Goal: Transaction & Acquisition: Purchase product/service

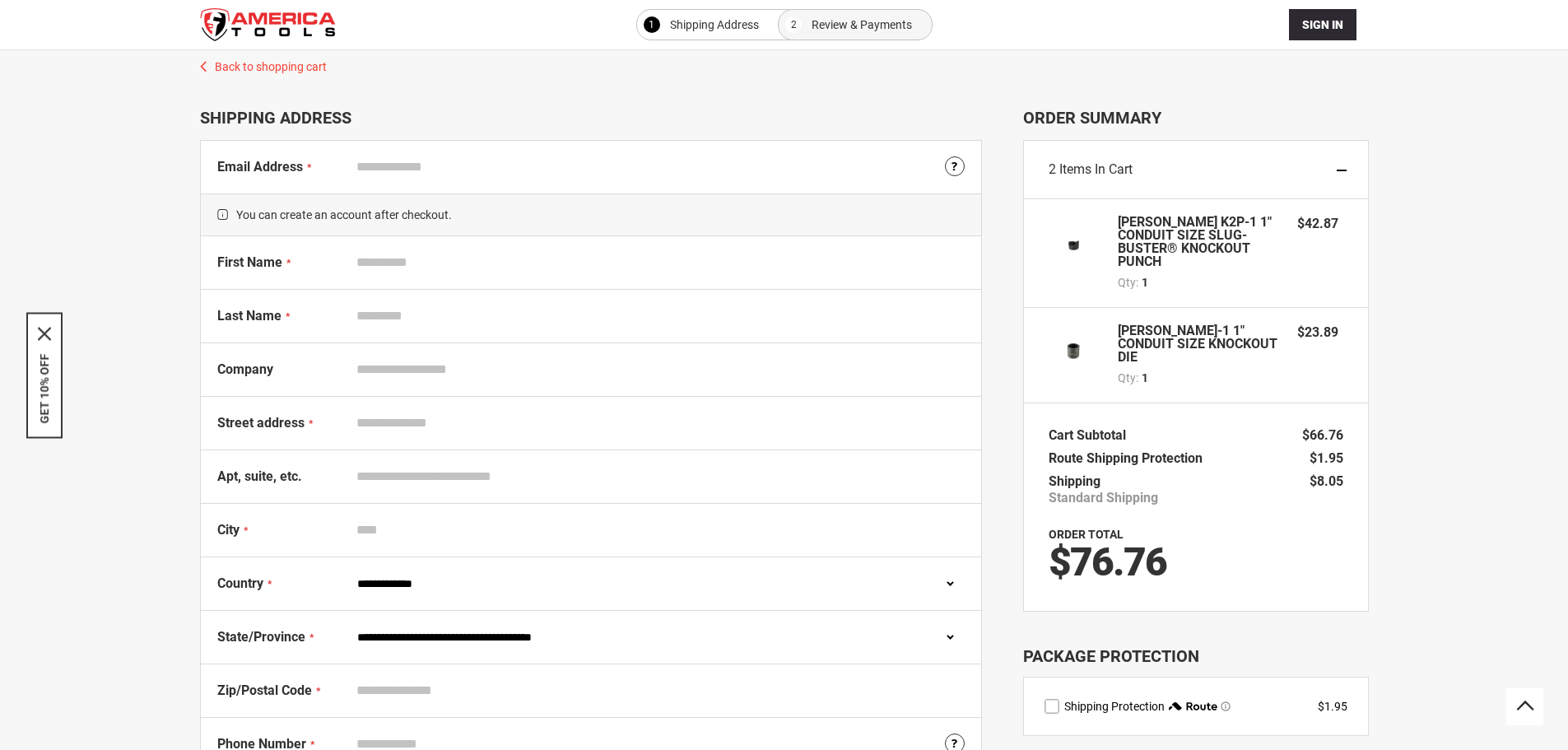
select select "**"
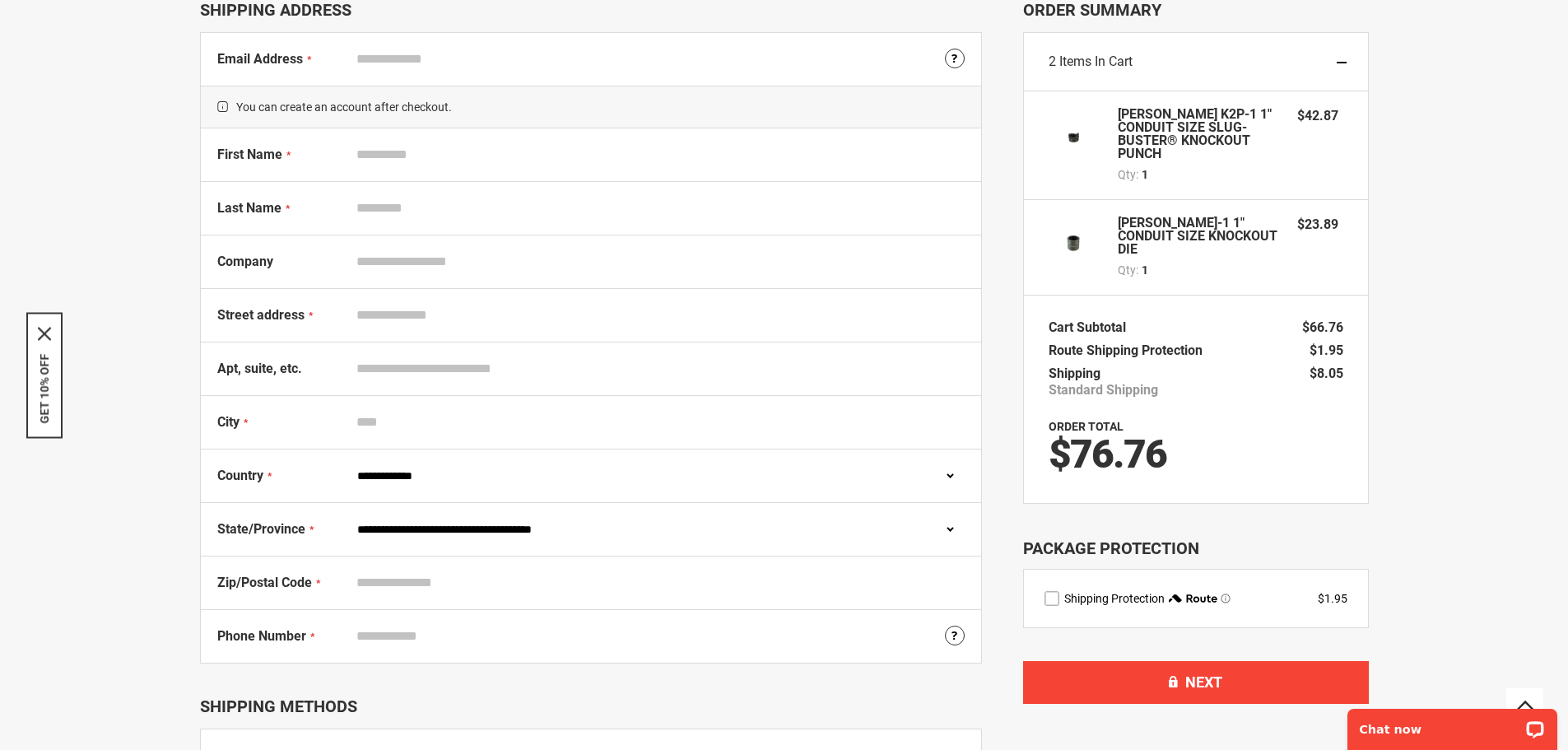
scroll to position [108, 0]
drag, startPoint x: 461, startPoint y: 95, endPoint x: 457, endPoint y: 87, distance: 8.9
click at [458, 93] on span "You can create an account after checkout." at bounding box center [592, 107] width 781 height 43
click at [447, 62] on input "Email Address" at bounding box center [657, 60] width 615 height 31
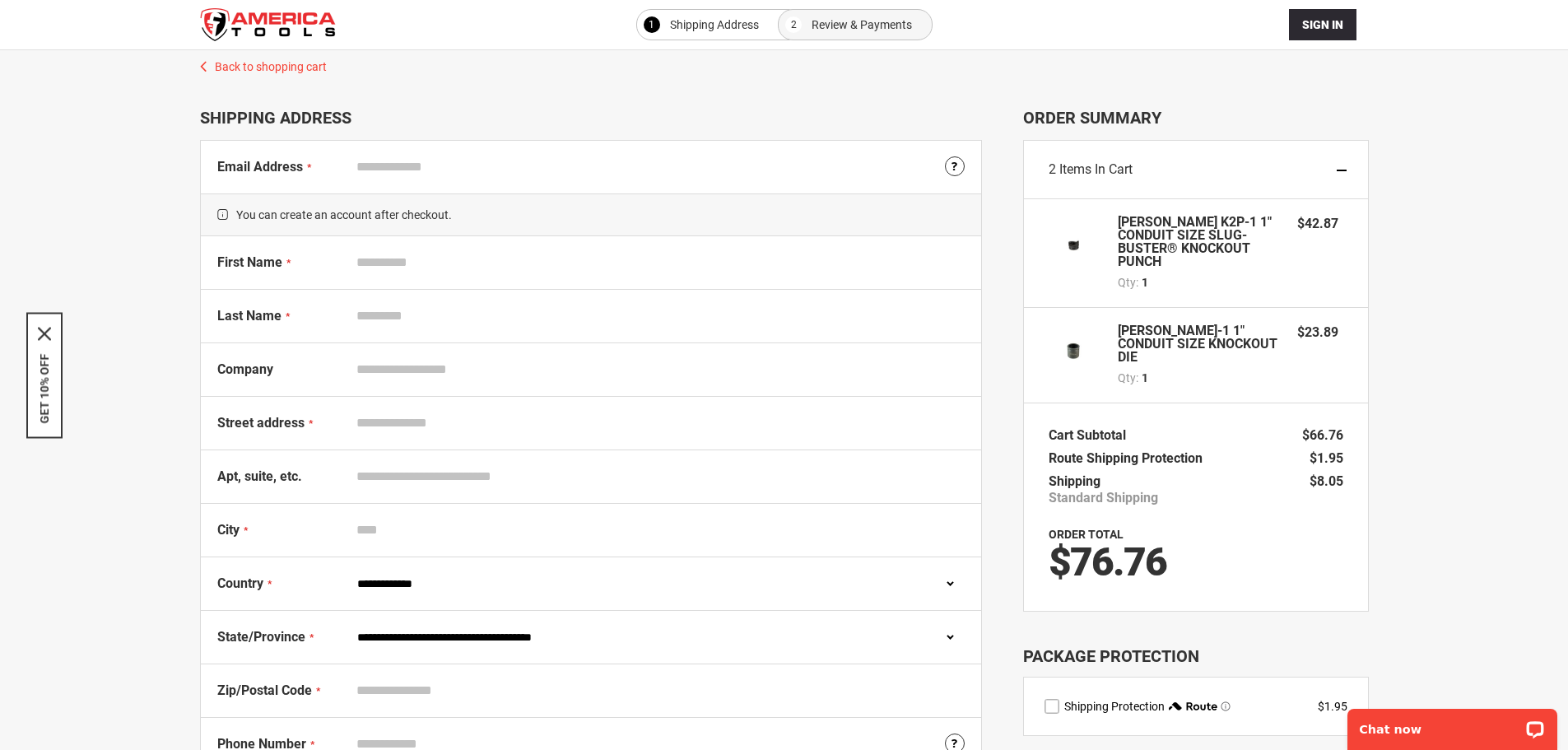
drag, startPoint x: 396, startPoint y: 169, endPoint x: 421, endPoint y: 179, distance: 26.9
click at [396, 169] on input "Email Address" at bounding box center [657, 167] width 615 height 31
type input "**********"
click at [430, 258] on input "First Name" at bounding box center [657, 263] width 615 height 31
type input "***"
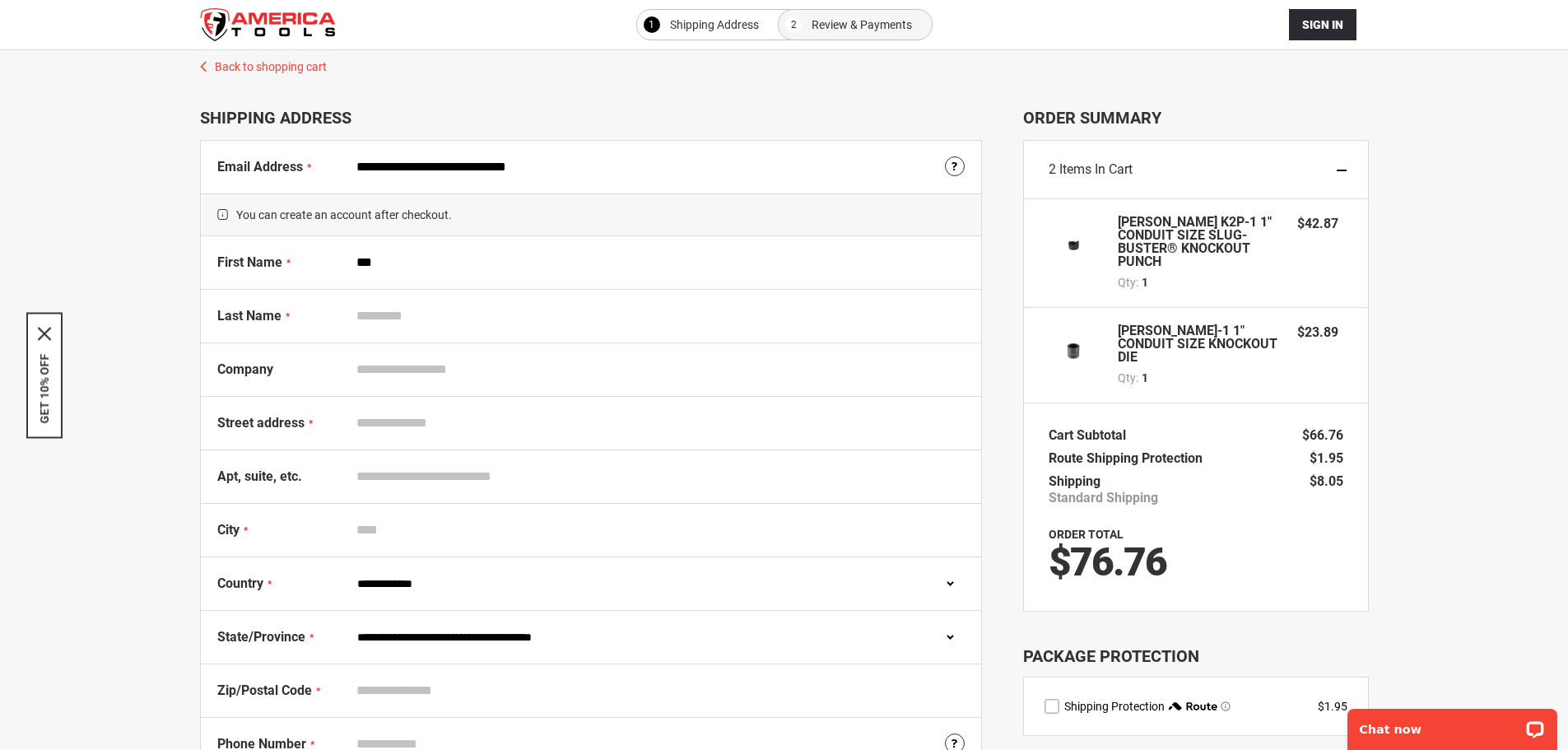
type input "******"
type input "**********"
select select "**"
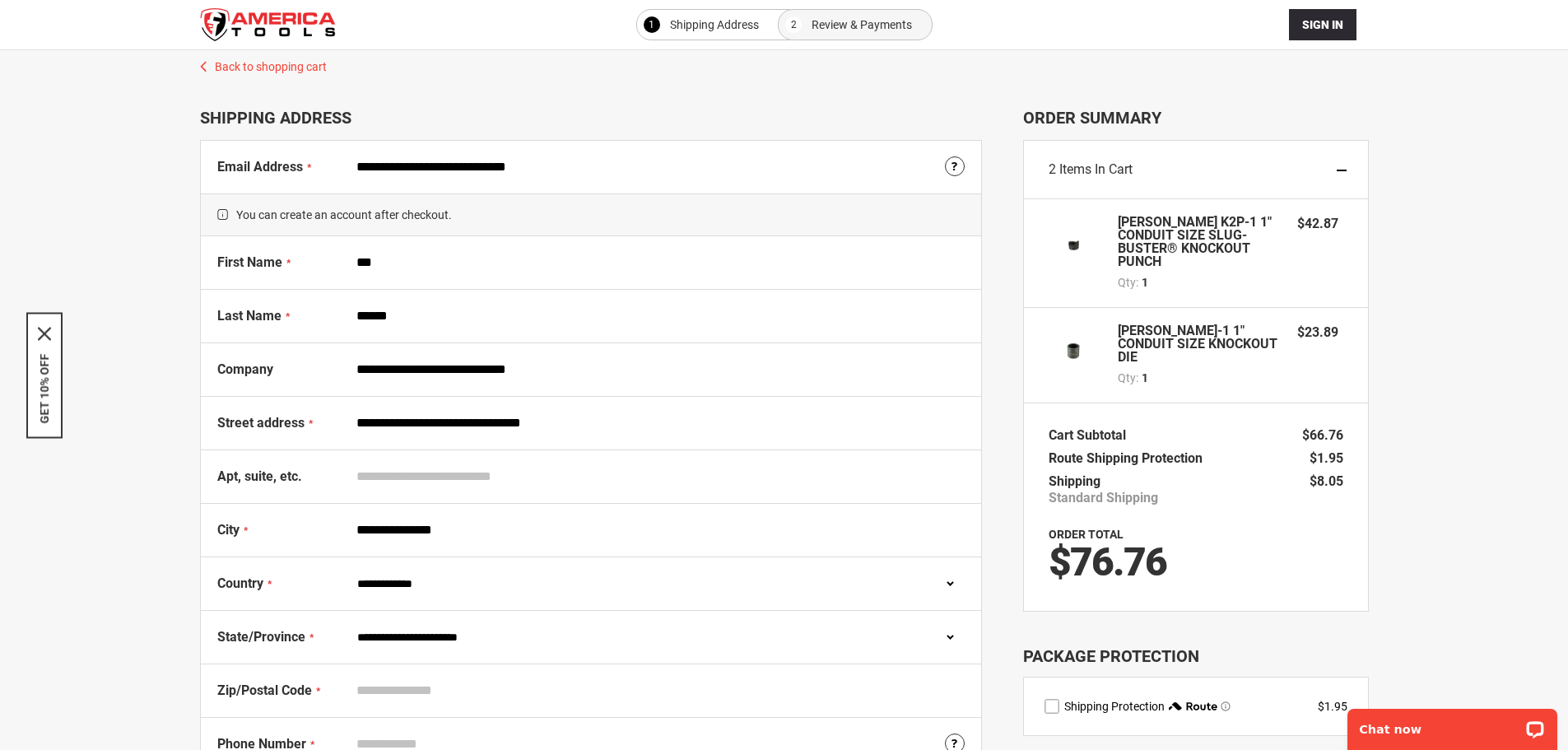
type input "*****"
type input "**********"
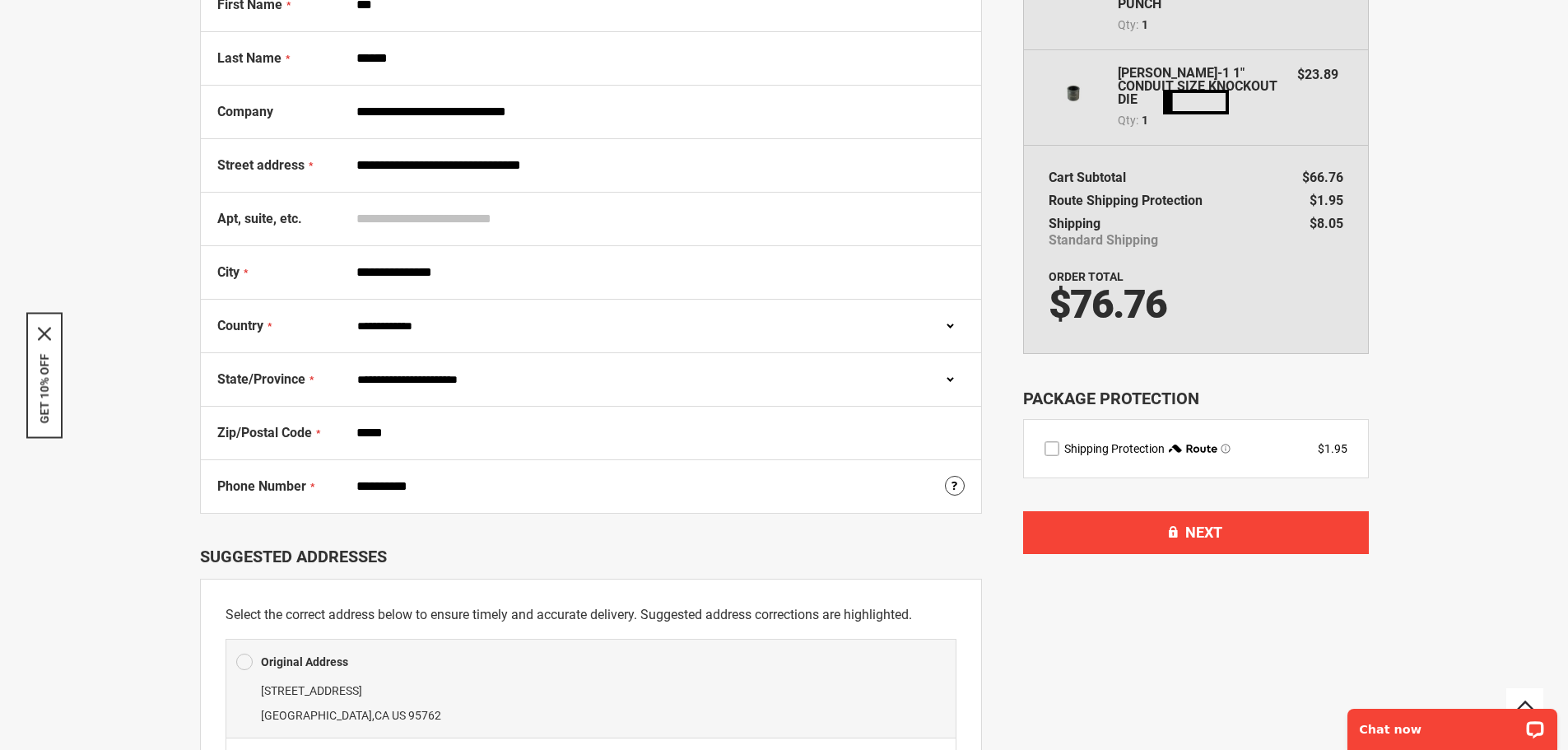
scroll to position [274, 0]
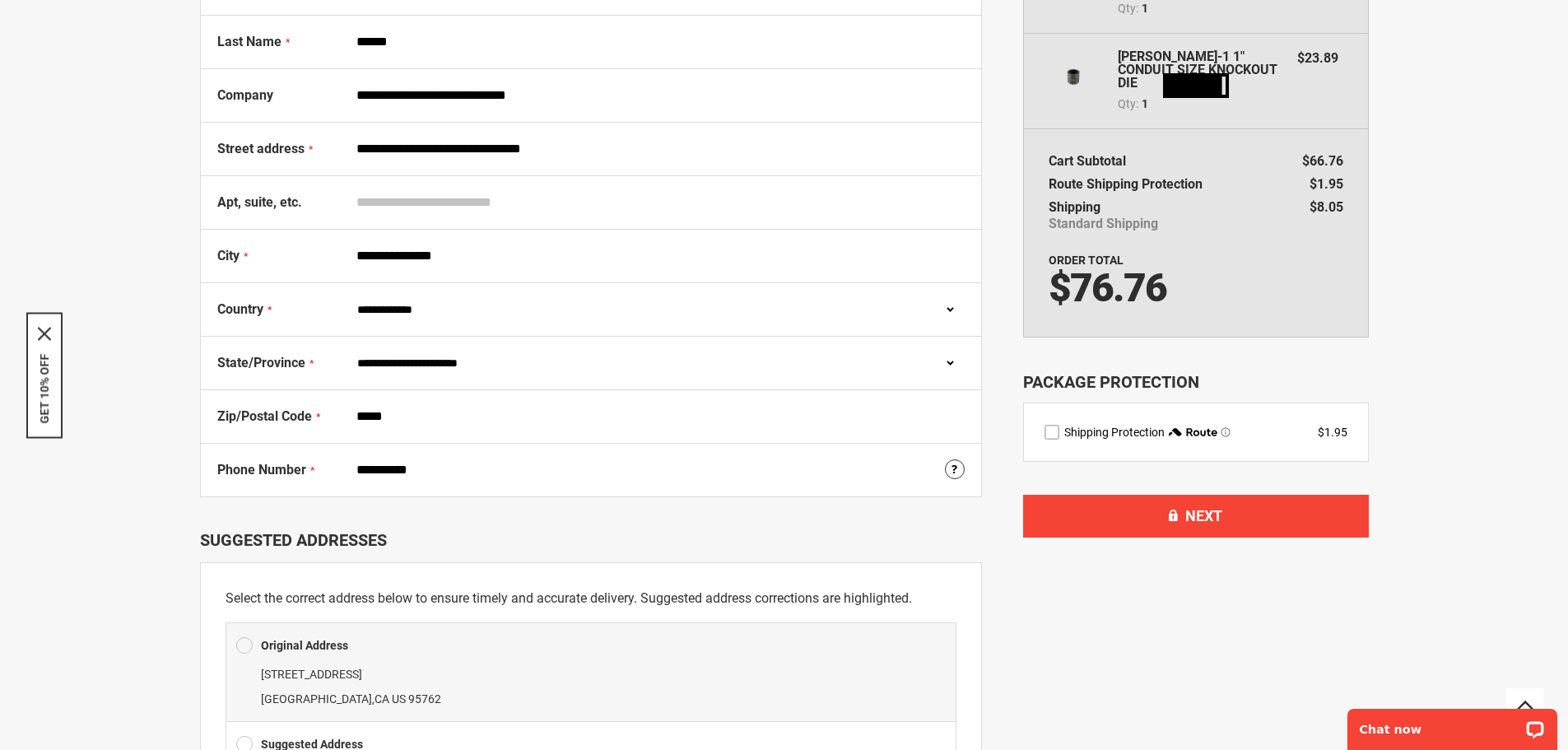
drag, startPoint x: 619, startPoint y: 148, endPoint x: 599, endPoint y: 152, distance: 20.4
click at [599, 152] on body "Please wait... The store will not work correctly in the case when cookies are d…" at bounding box center [784, 101] width 1568 height 750
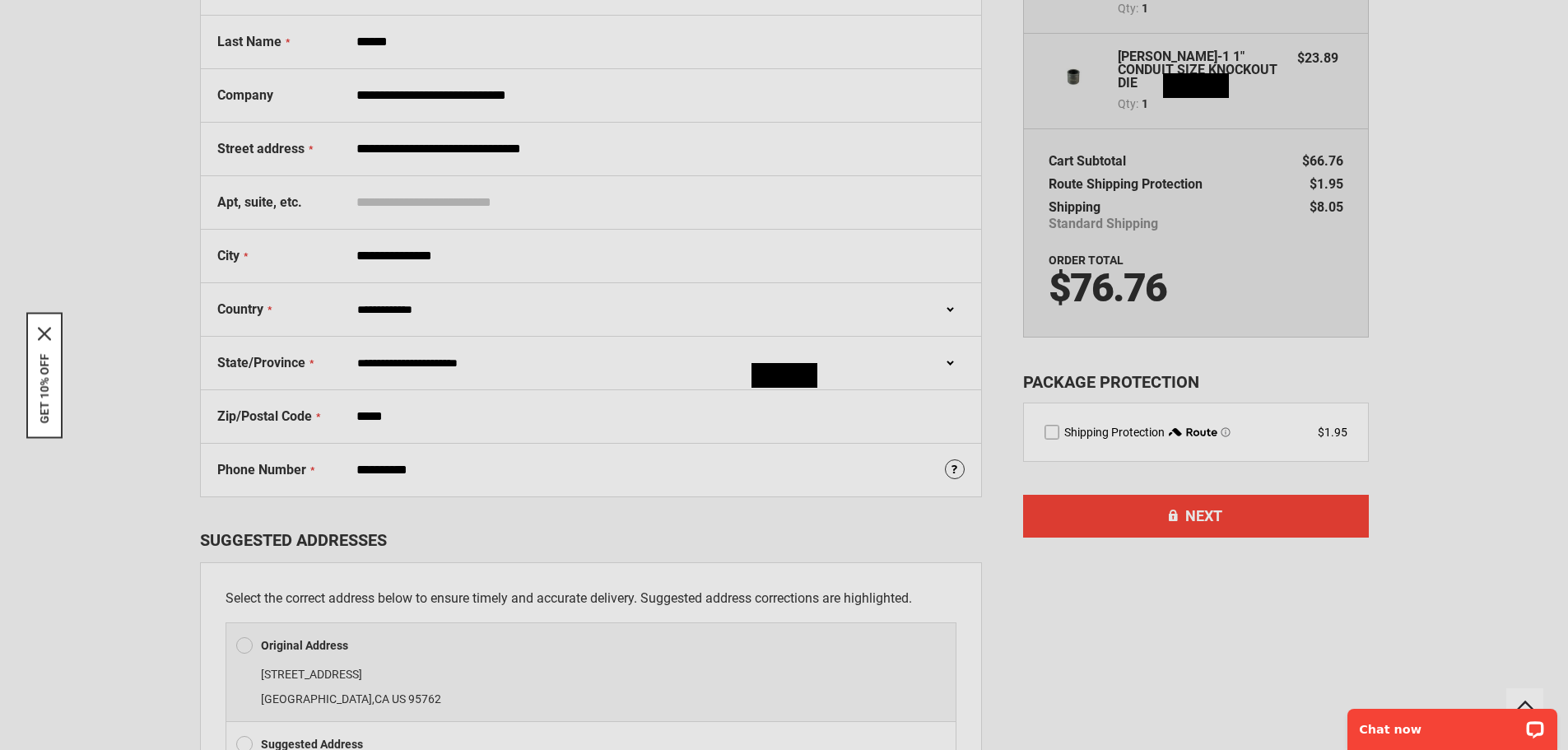
click at [397, 201] on div "Please wait..." at bounding box center [784, 375] width 1568 height 750
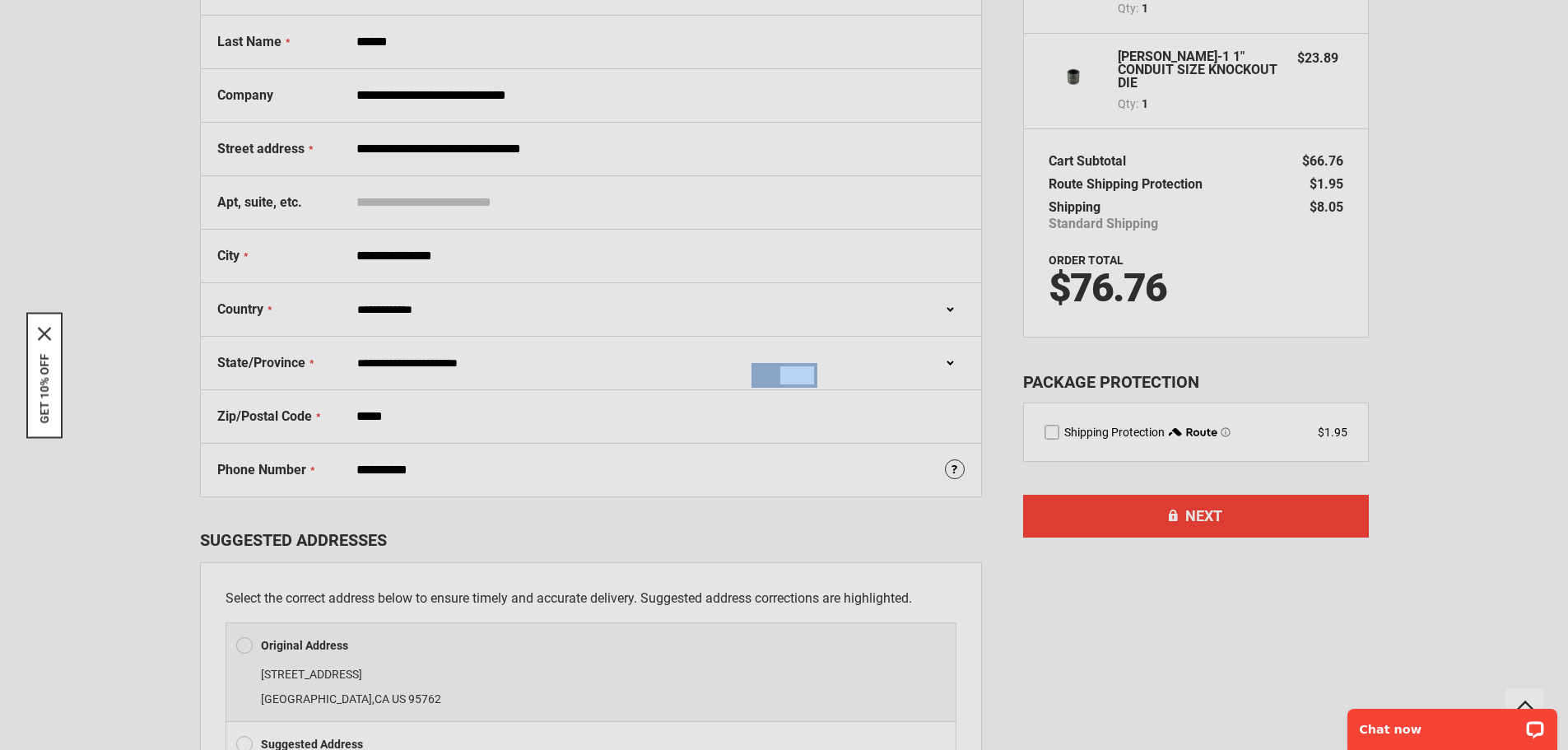
click at [397, 201] on div "Please wait..." at bounding box center [784, 375] width 1568 height 750
click at [398, 202] on div "Please wait..." at bounding box center [784, 375] width 1568 height 750
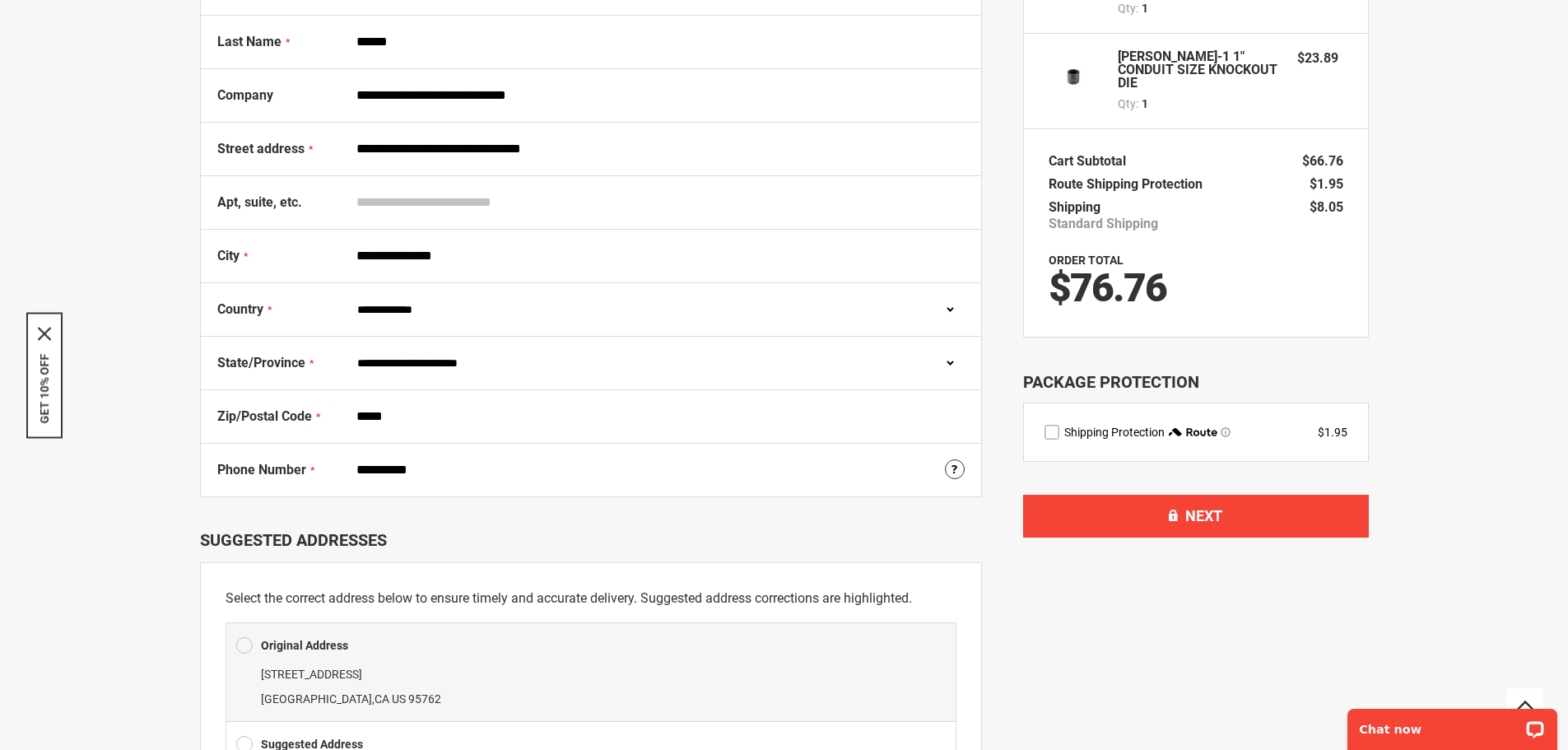
click at [396, 208] on input "Apt, suite, etc." at bounding box center [657, 202] width 615 height 31
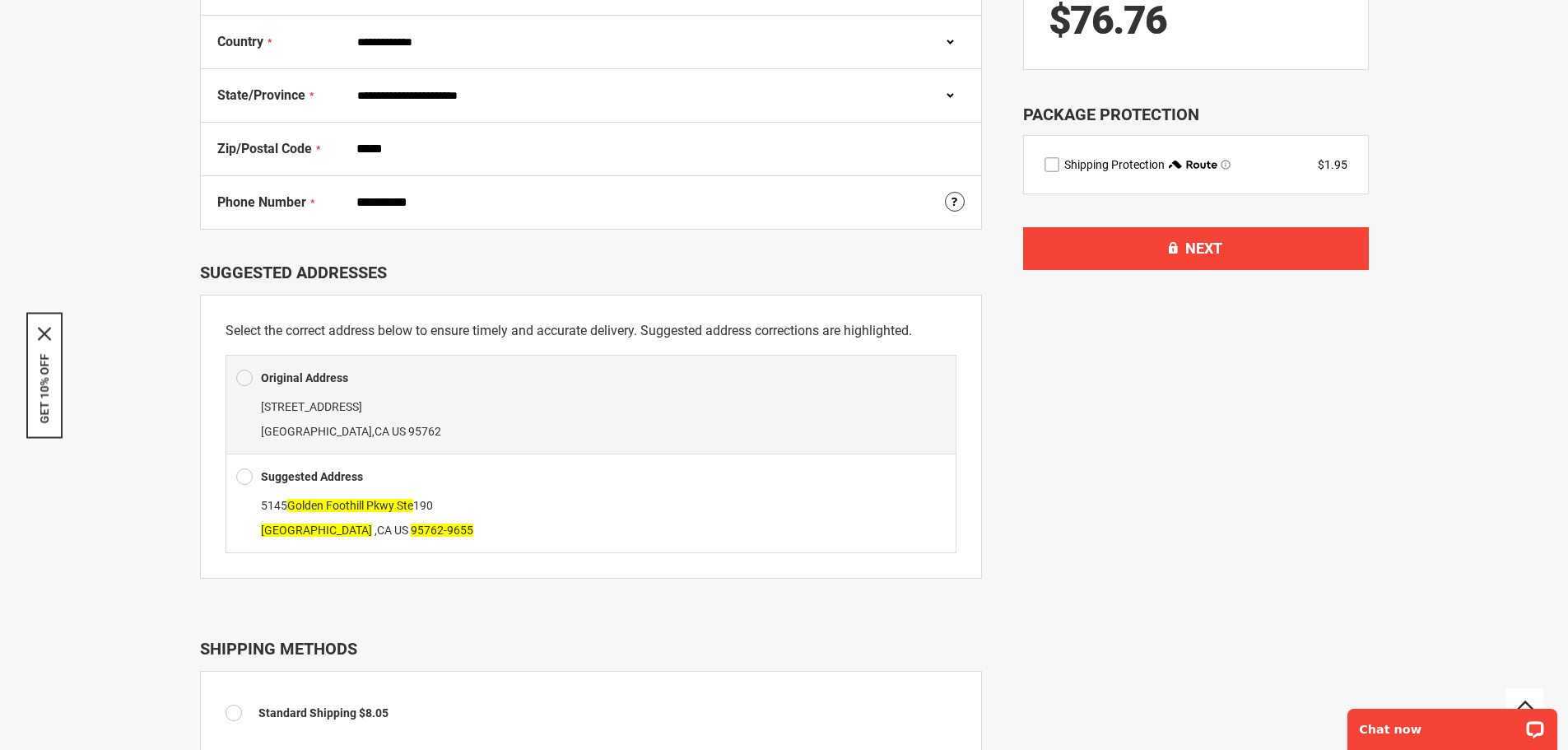
scroll to position [576, 0]
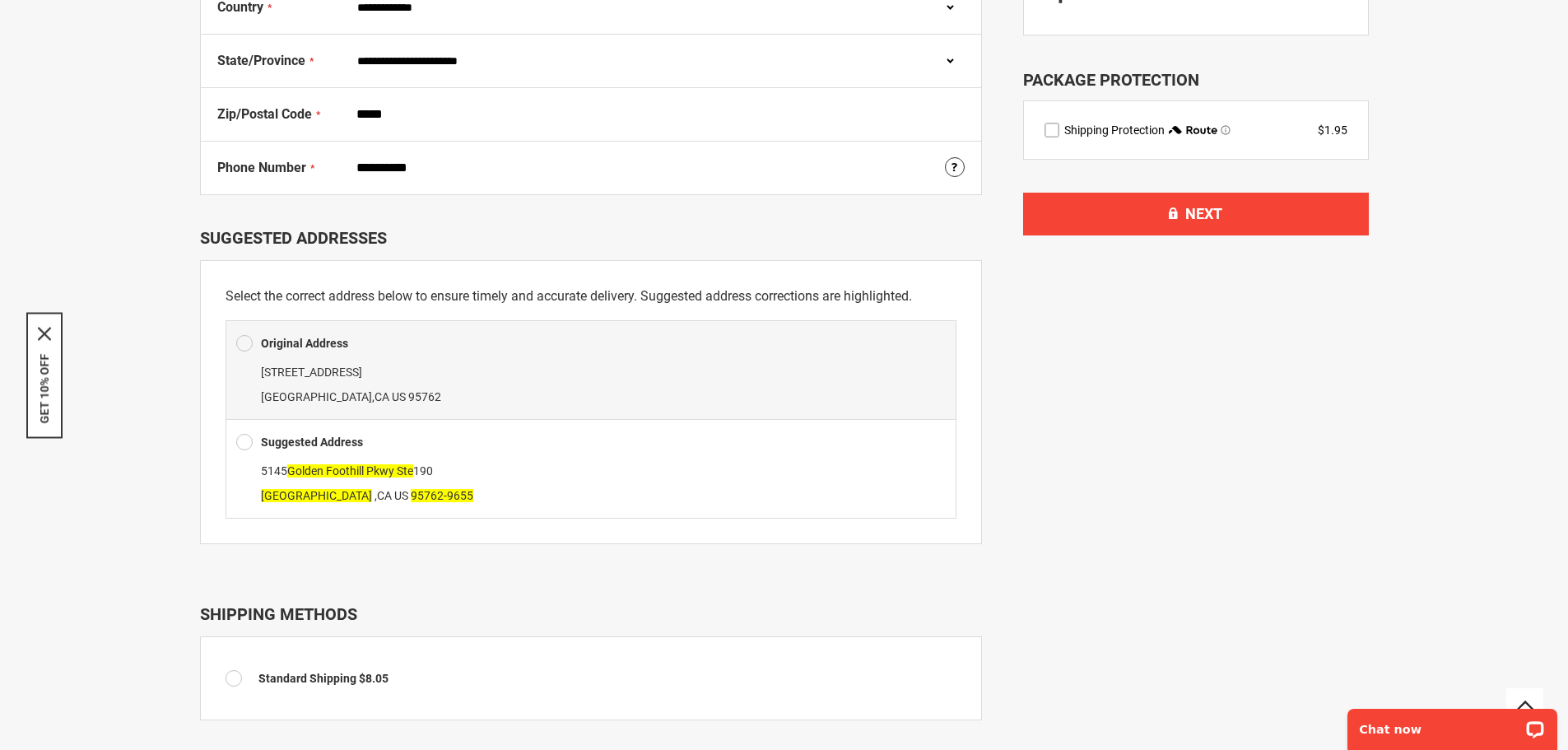
type input "*********"
click at [251, 449] on span at bounding box center [244, 442] width 17 height 25
click at [243, 445] on span at bounding box center [244, 442] width 17 height 25
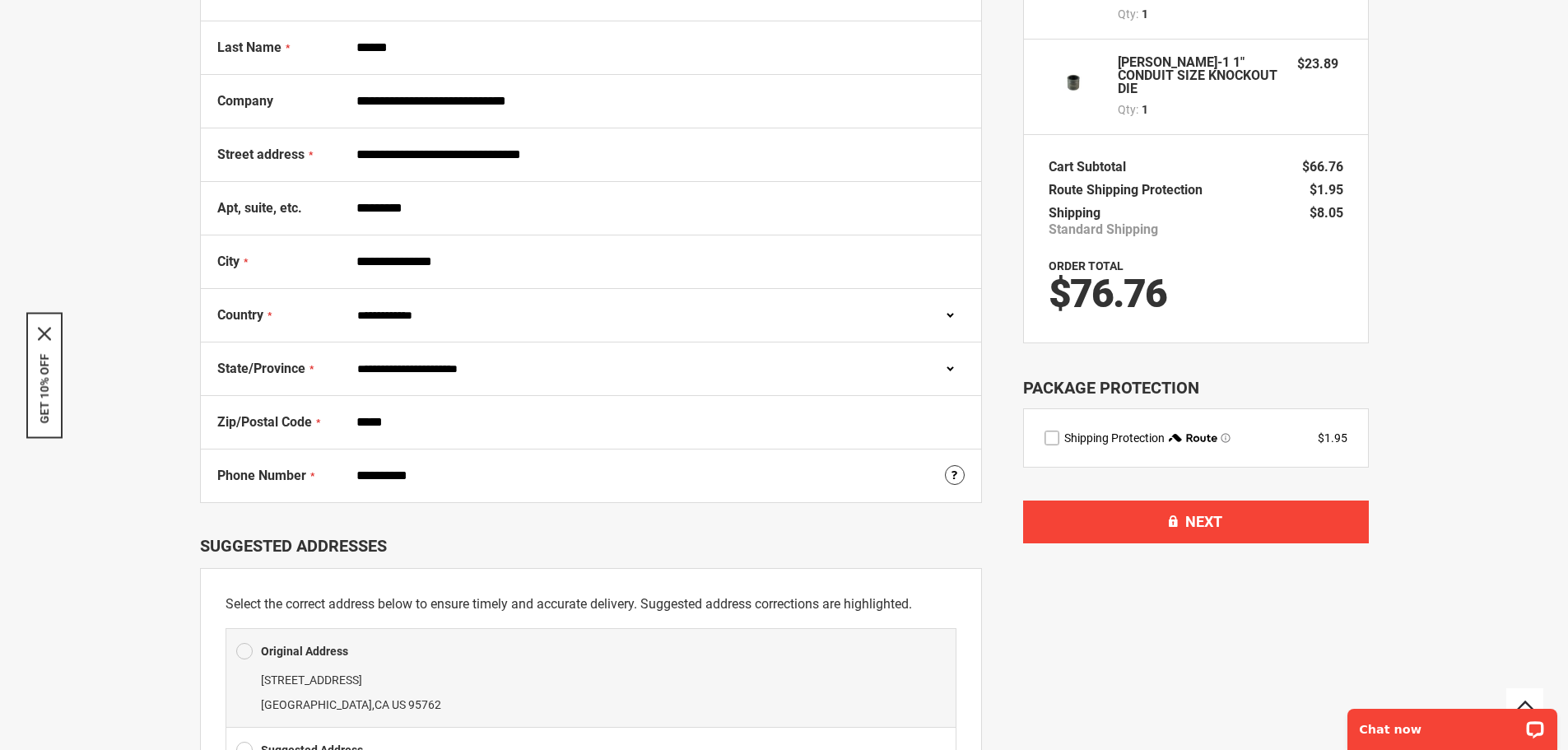
scroll to position [274, 0]
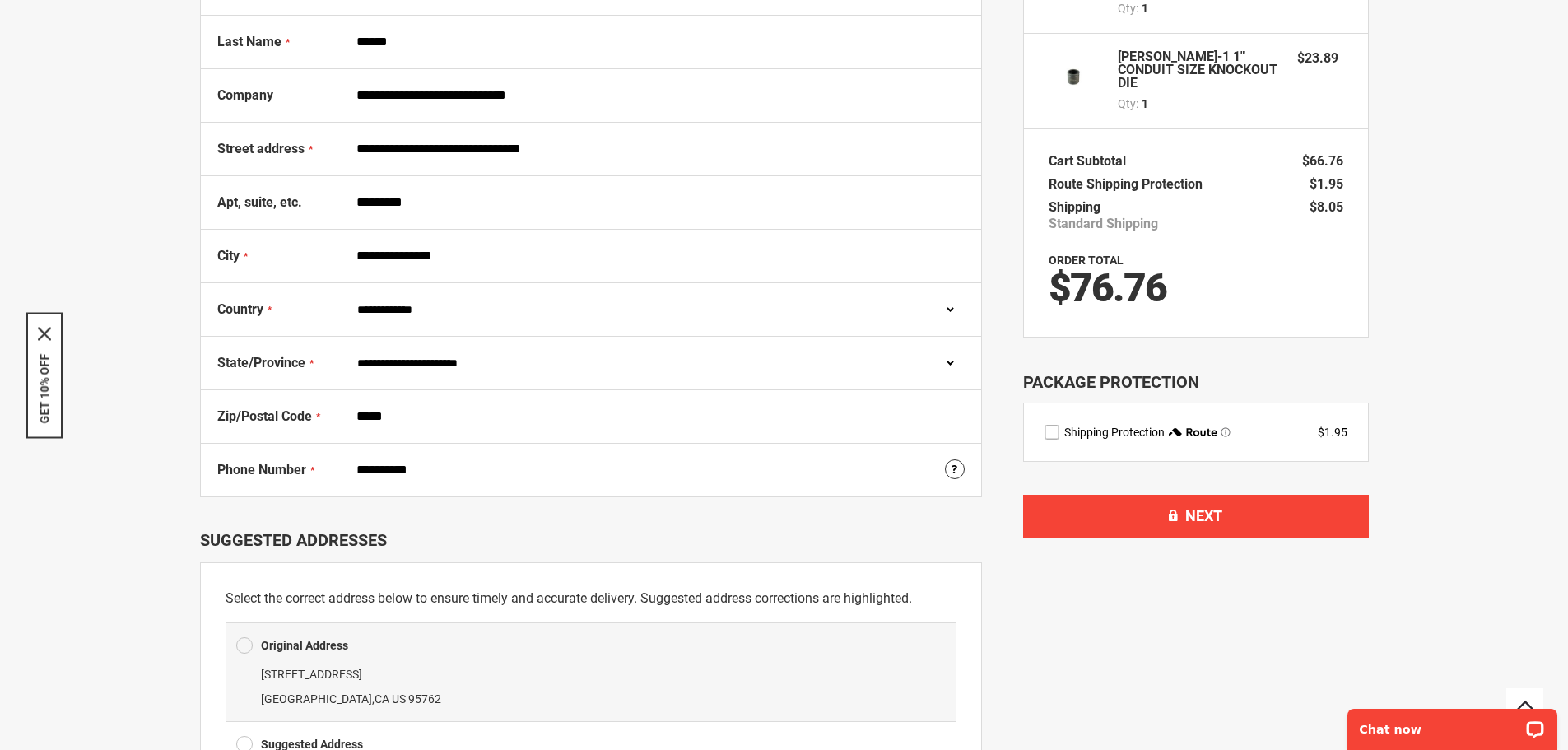
drag, startPoint x: 620, startPoint y: 149, endPoint x: 541, endPoint y: 149, distance: 79.0
click at [541, 149] on input "**********" at bounding box center [657, 149] width 615 height 31
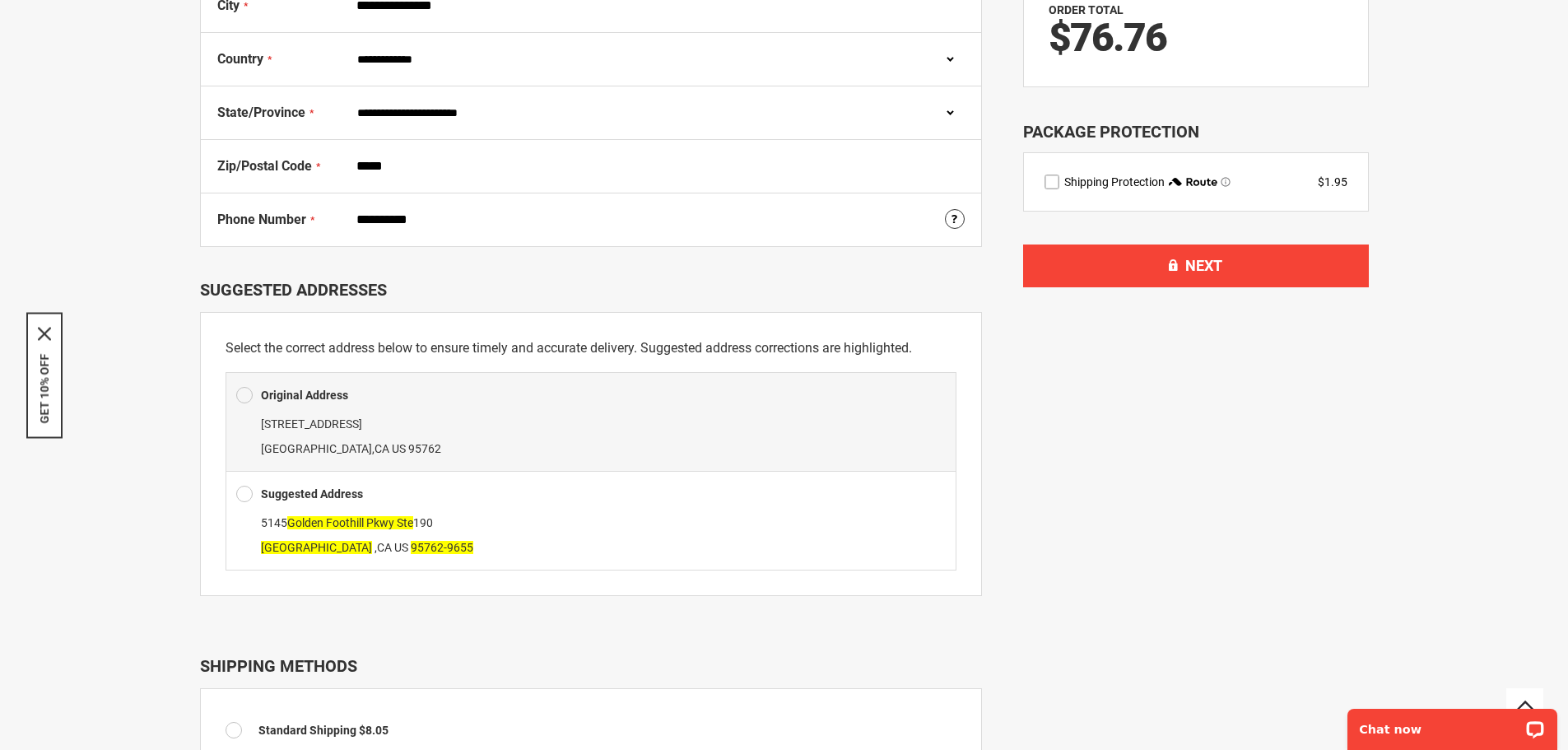
scroll to position [659, 0]
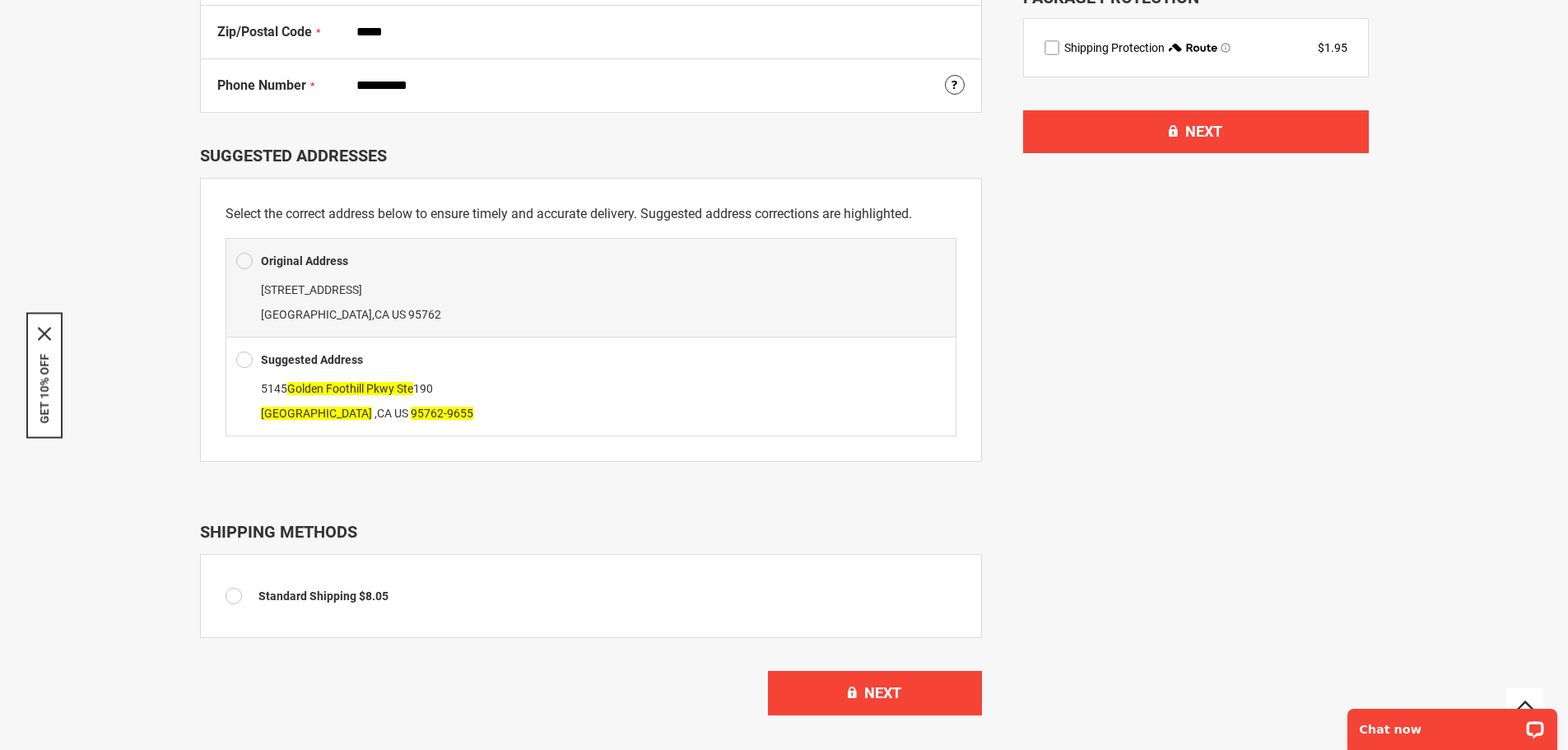
click at [285, 392] on span "[STREET_ADDRESS]" at bounding box center [346, 389] width 172 height 13
click at [252, 350] on span at bounding box center [244, 359] width 17 height 25
click at [244, 361] on span at bounding box center [244, 359] width 17 height 25
click at [321, 403] on div "[STREET_ADDRESS]" at bounding box center [591, 402] width 710 height 50
click at [265, 369] on label "Suggested Address" at bounding box center [311, 359] width 102 height 25
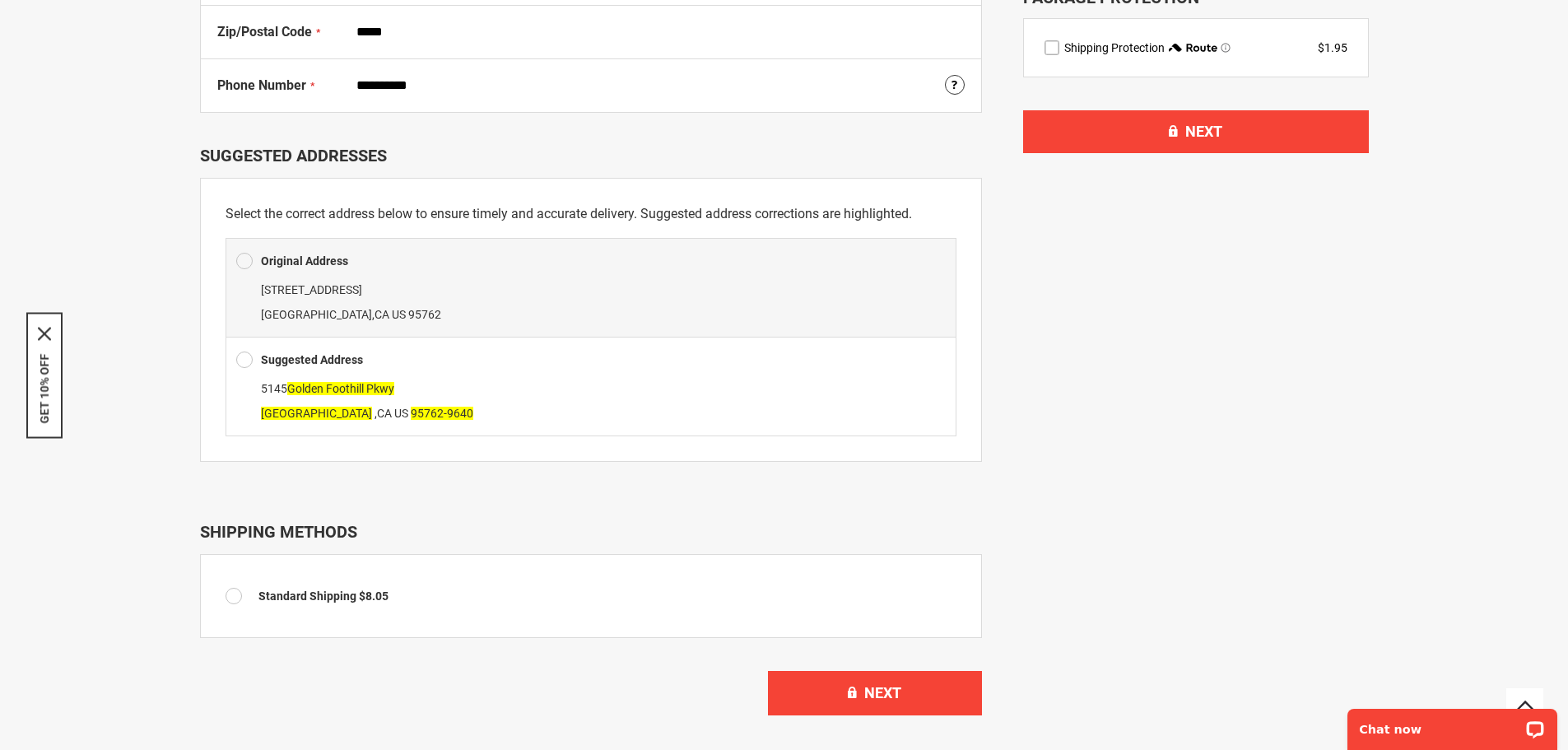
type input "**********"
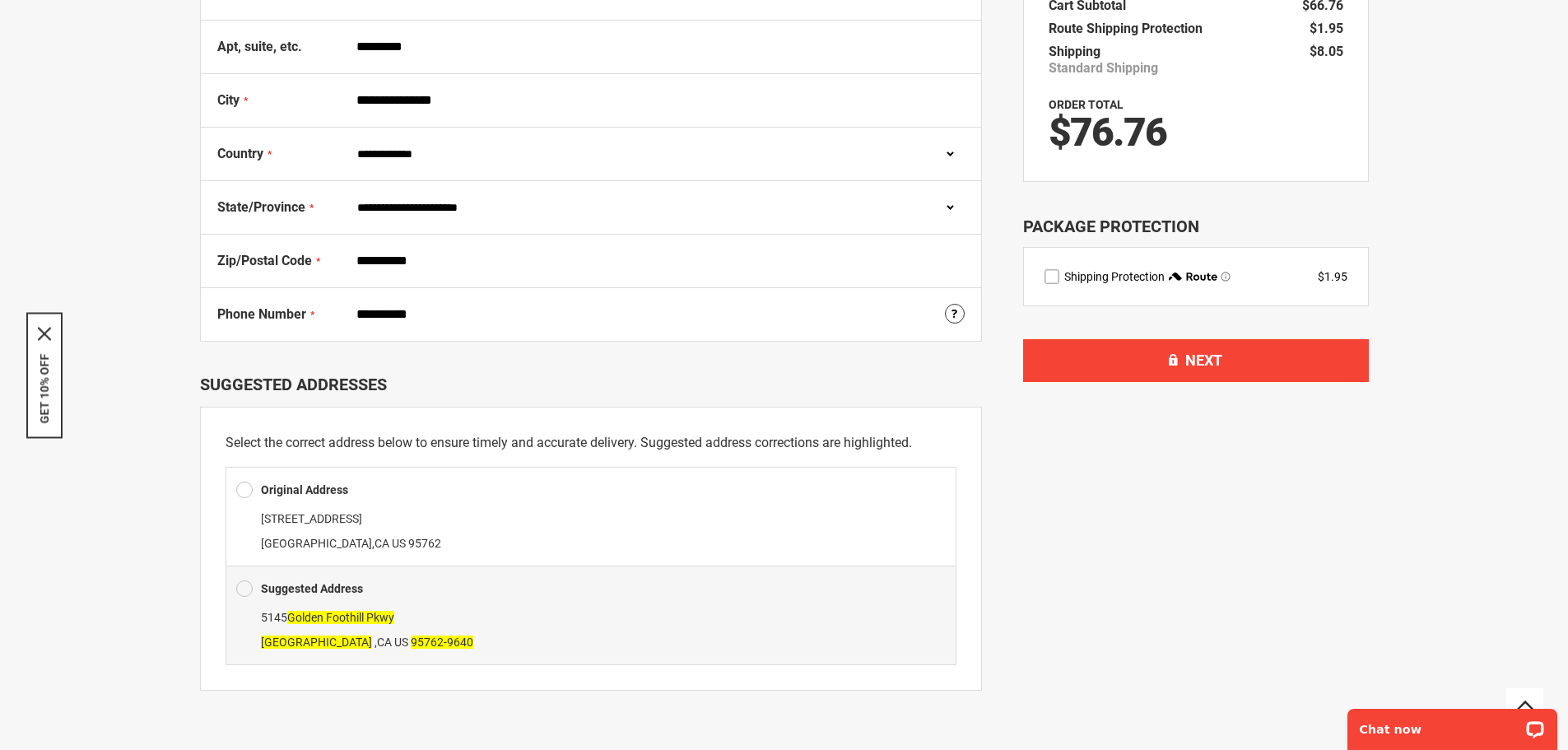
scroll to position [274, 0]
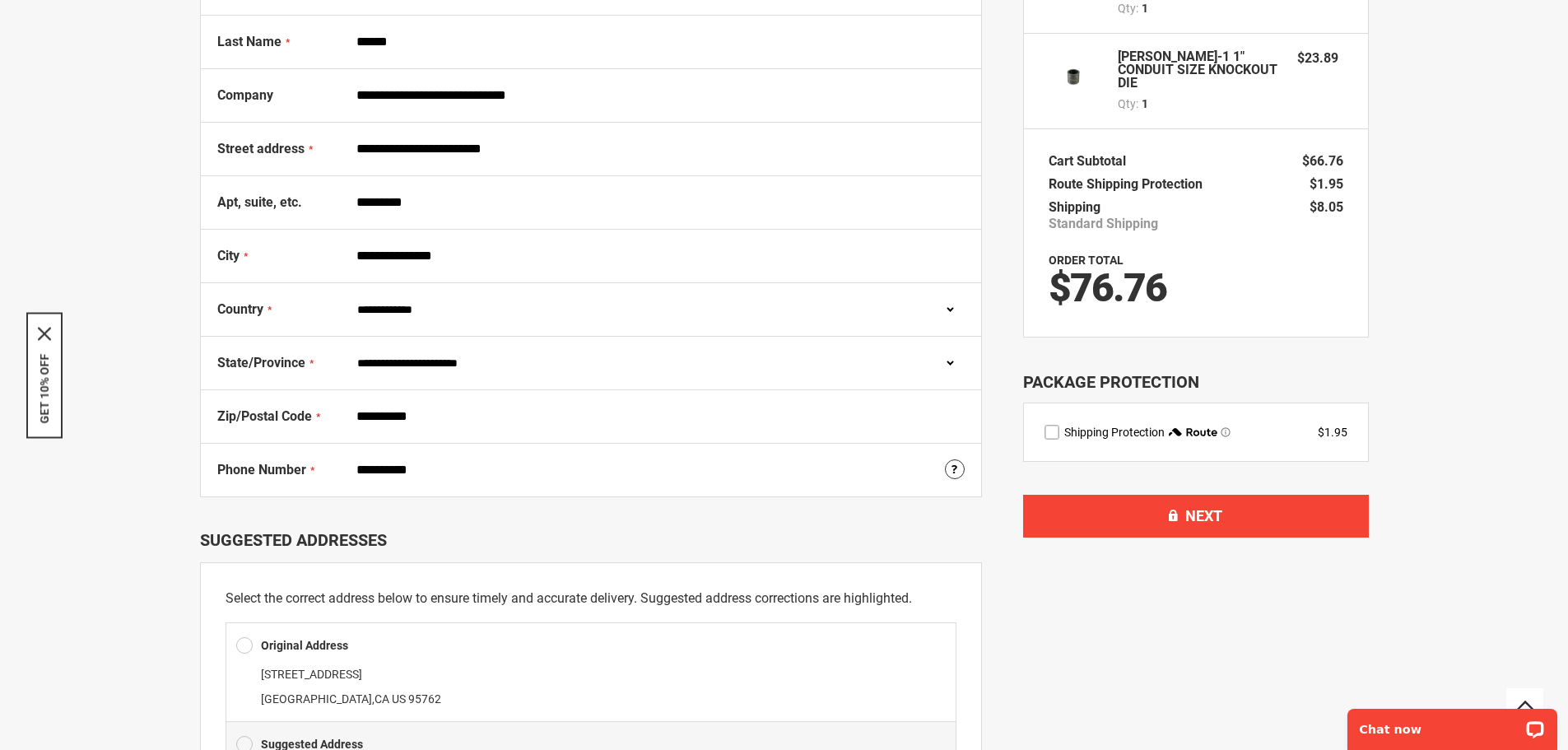
click at [1050, 435] on label "route shipping protection selector element" at bounding box center [1052, 432] width 15 height 15
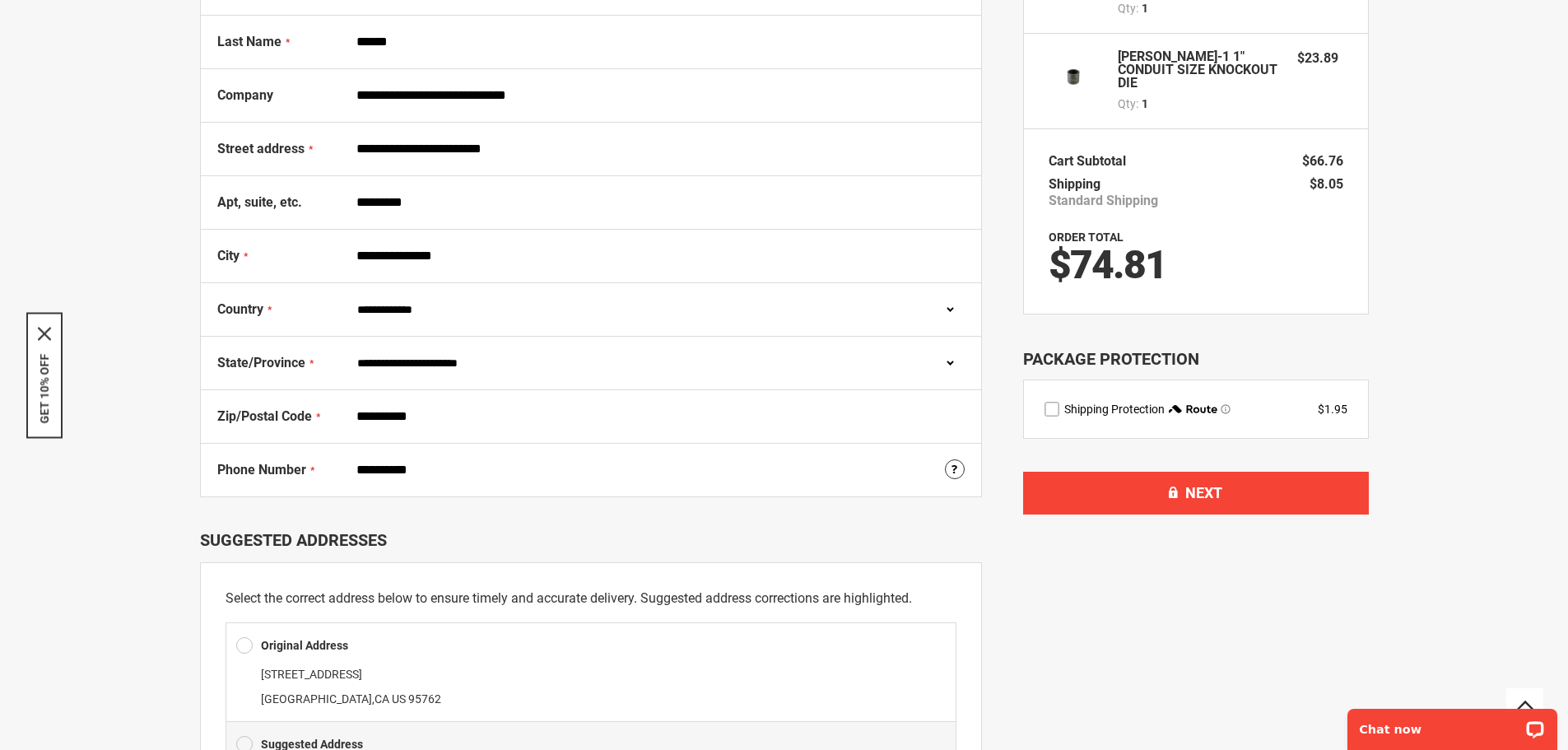
click at [1057, 413] on label "route shipping protection selector element" at bounding box center [1052, 409] width 15 height 15
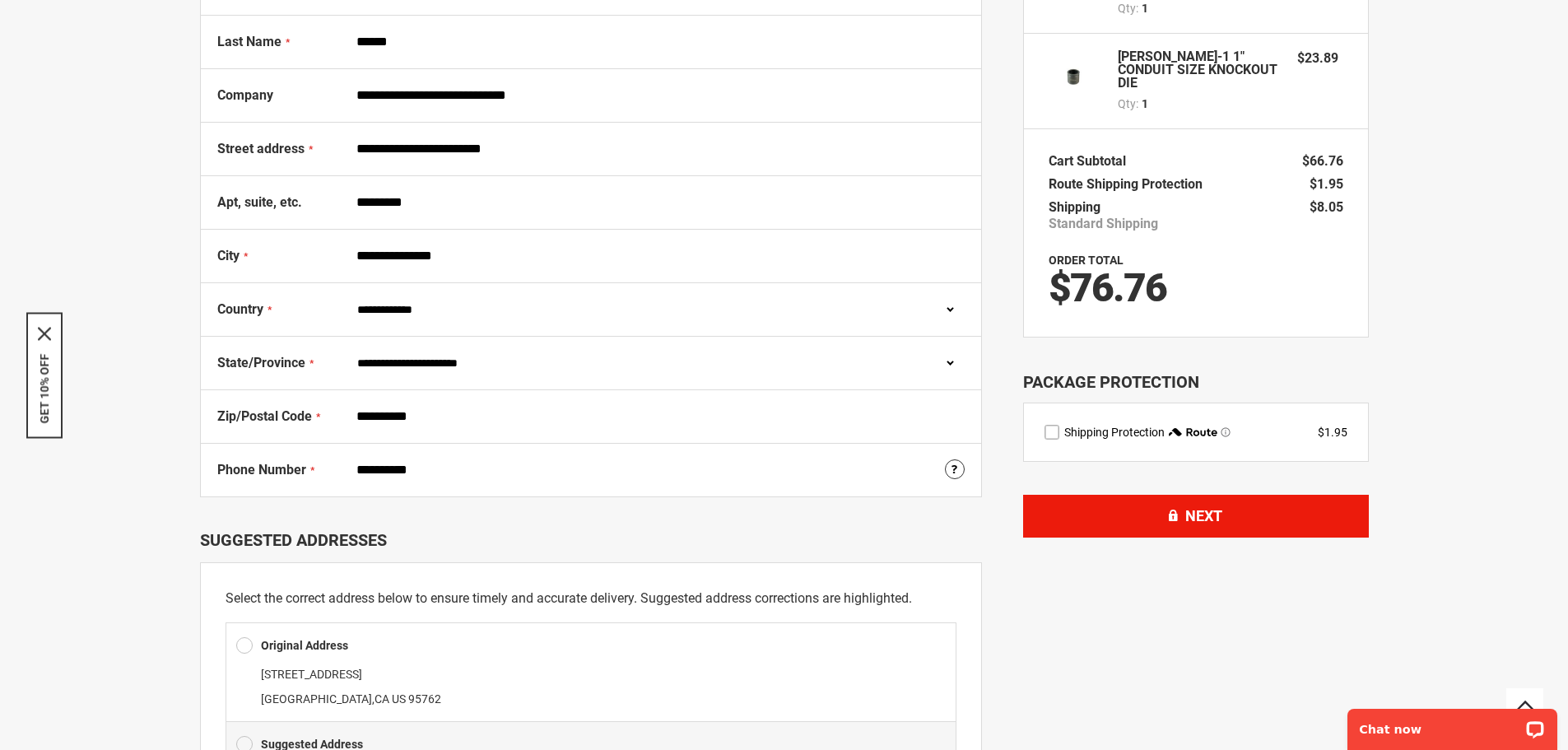
click at [1151, 520] on button "Next" at bounding box center [1196, 517] width 345 height 43
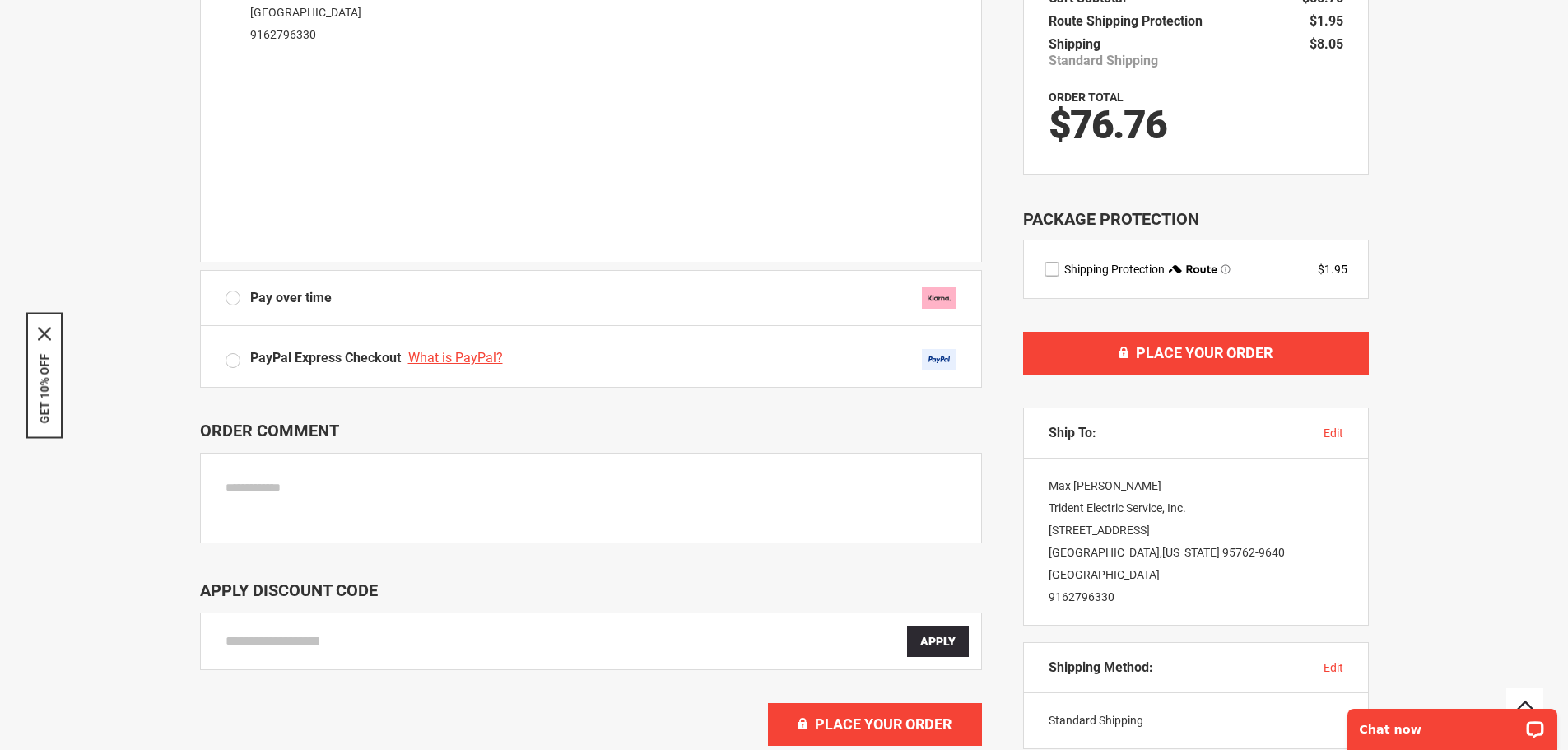
scroll to position [440, 0]
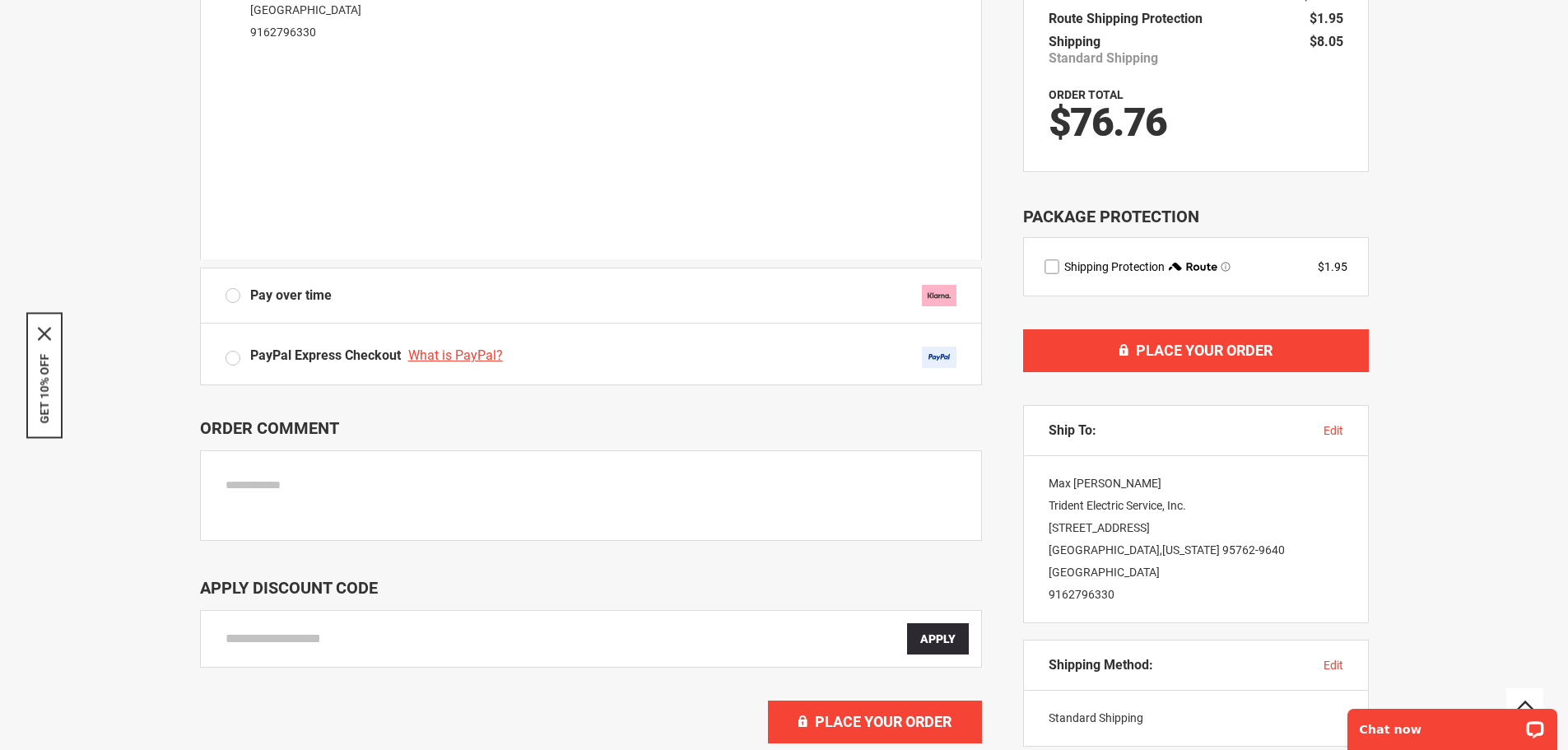
click at [522, 496] on textarea at bounding box center [591, 495] width 782 height 91
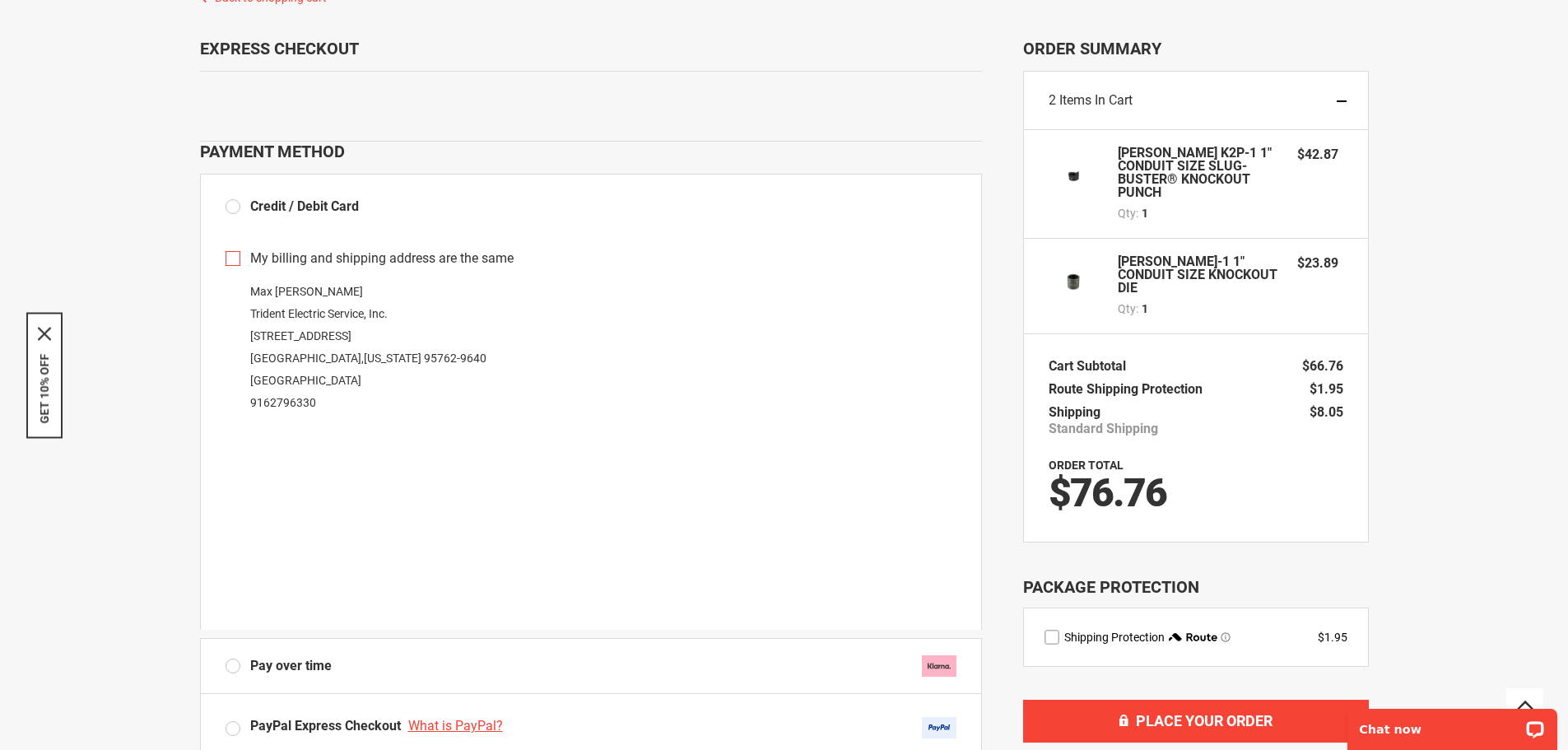
scroll to position [138, 0]
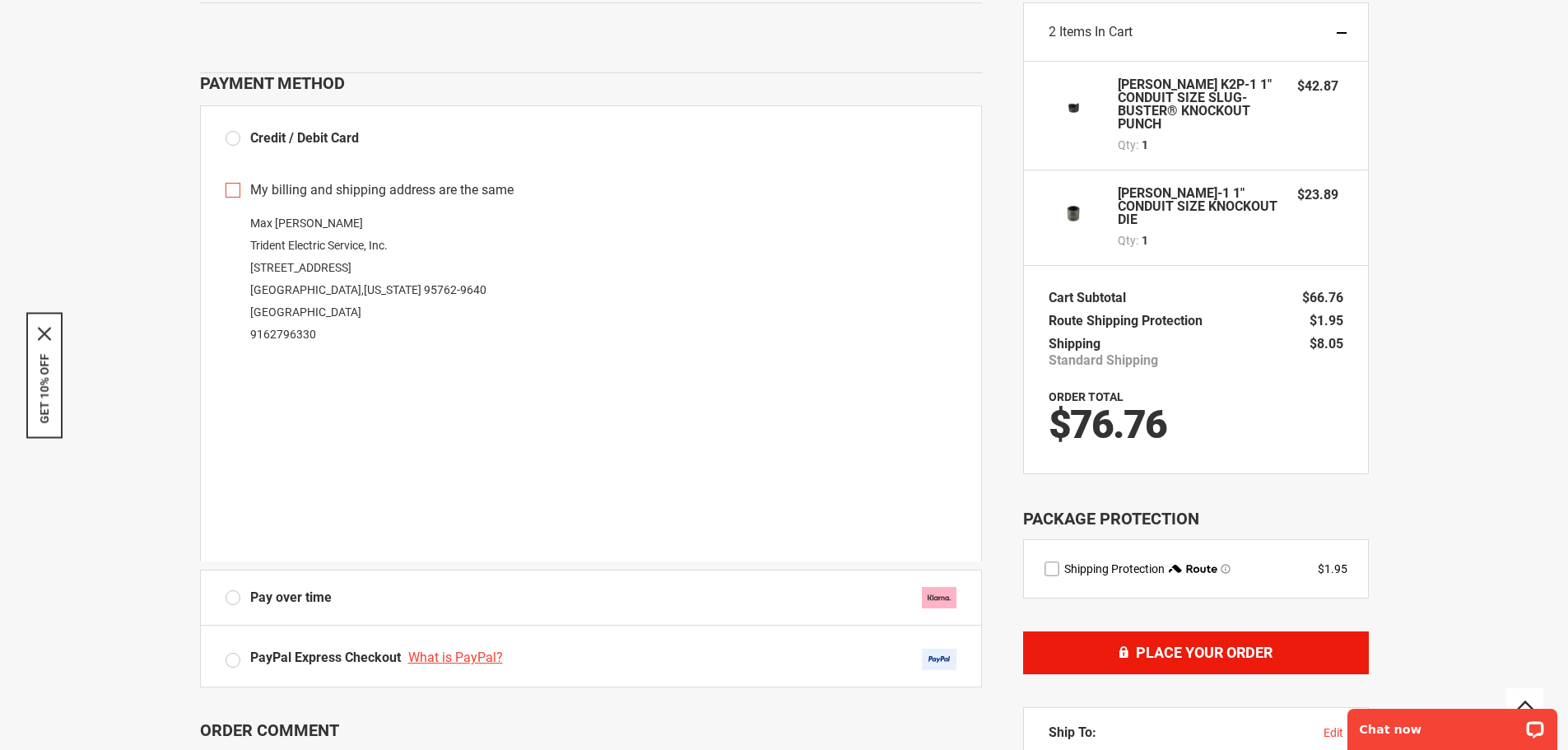
click at [1153, 642] on button "Place Your Order" at bounding box center [1196, 653] width 345 height 43
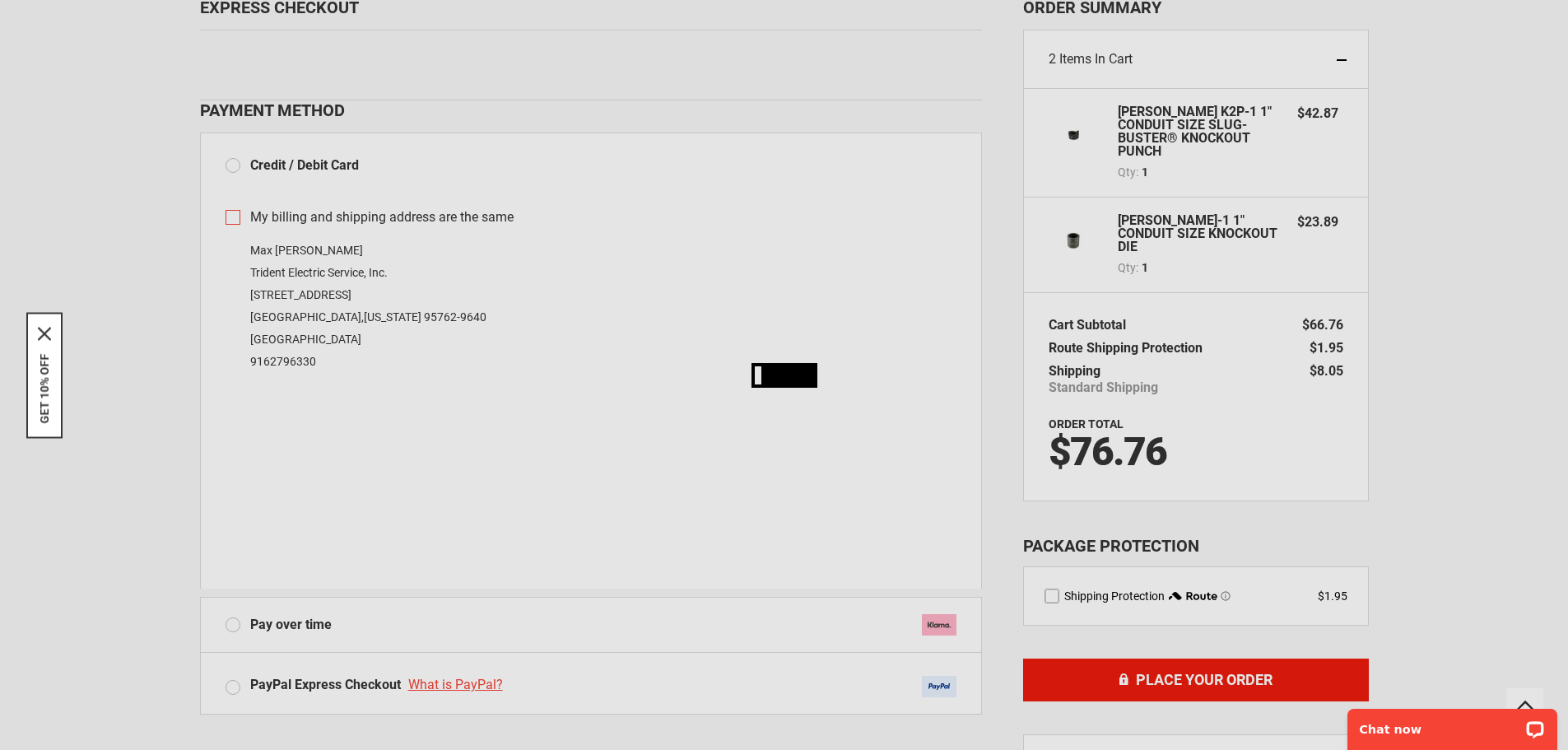
scroll to position [83, 0]
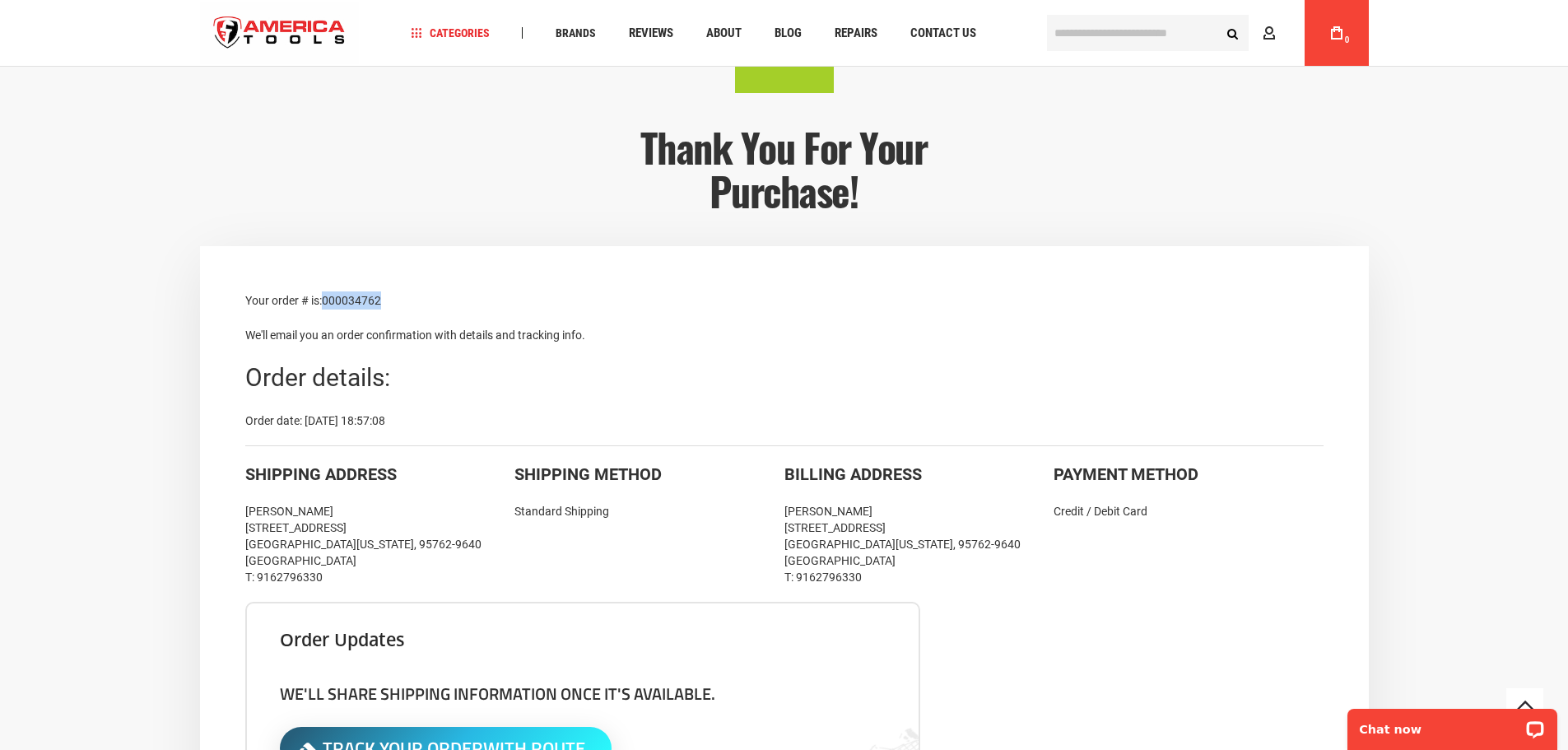
drag, startPoint x: 397, startPoint y: 301, endPoint x: 326, endPoint y: 306, distance: 71.2
click at [326, 306] on p "Your order # is: 000034762" at bounding box center [784, 301] width 1078 height 18
copy span "000034762"
drag, startPoint x: 242, startPoint y: 528, endPoint x: 410, endPoint y: 547, distance: 169.1
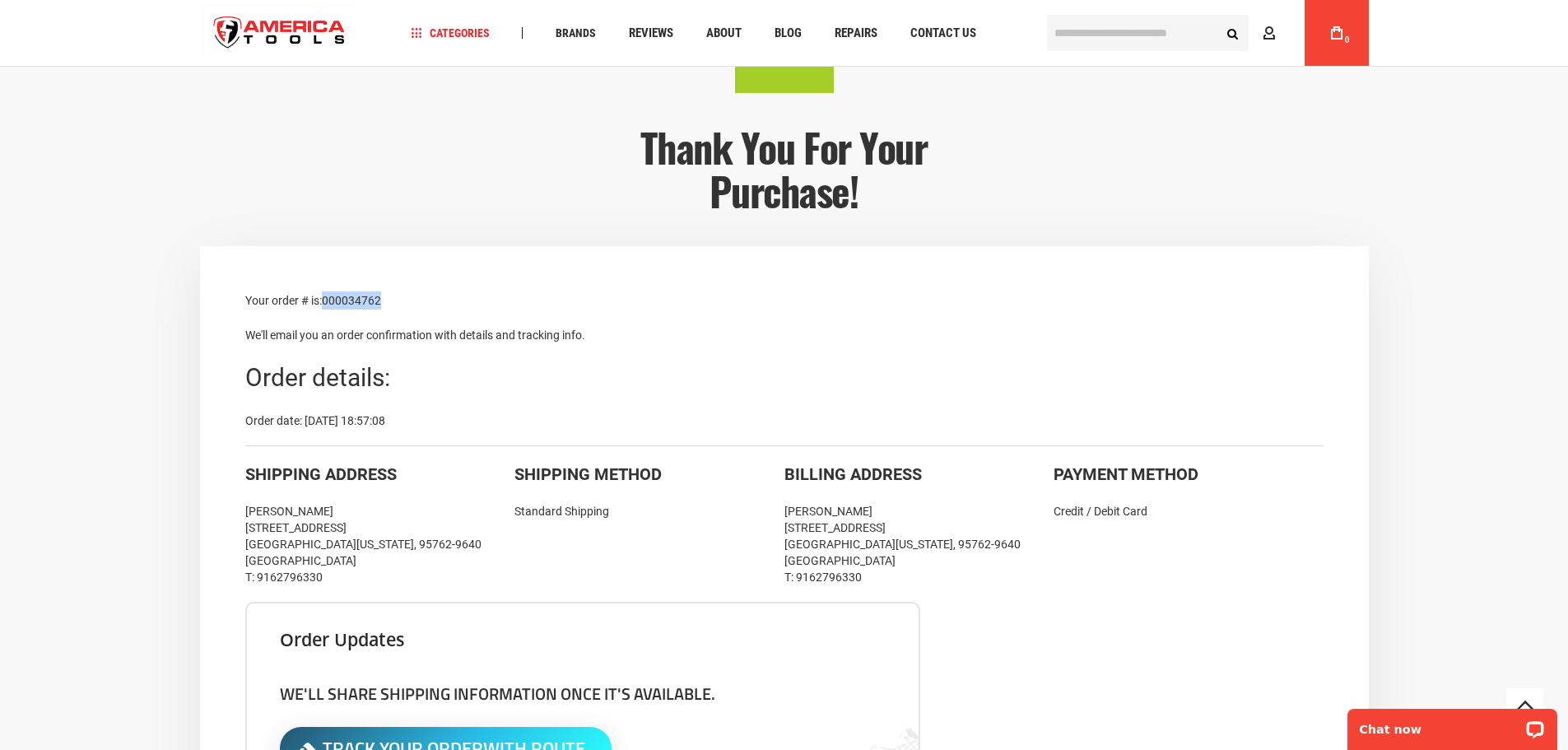
copy div "[STREET_ADDRESS][US_STATE]"
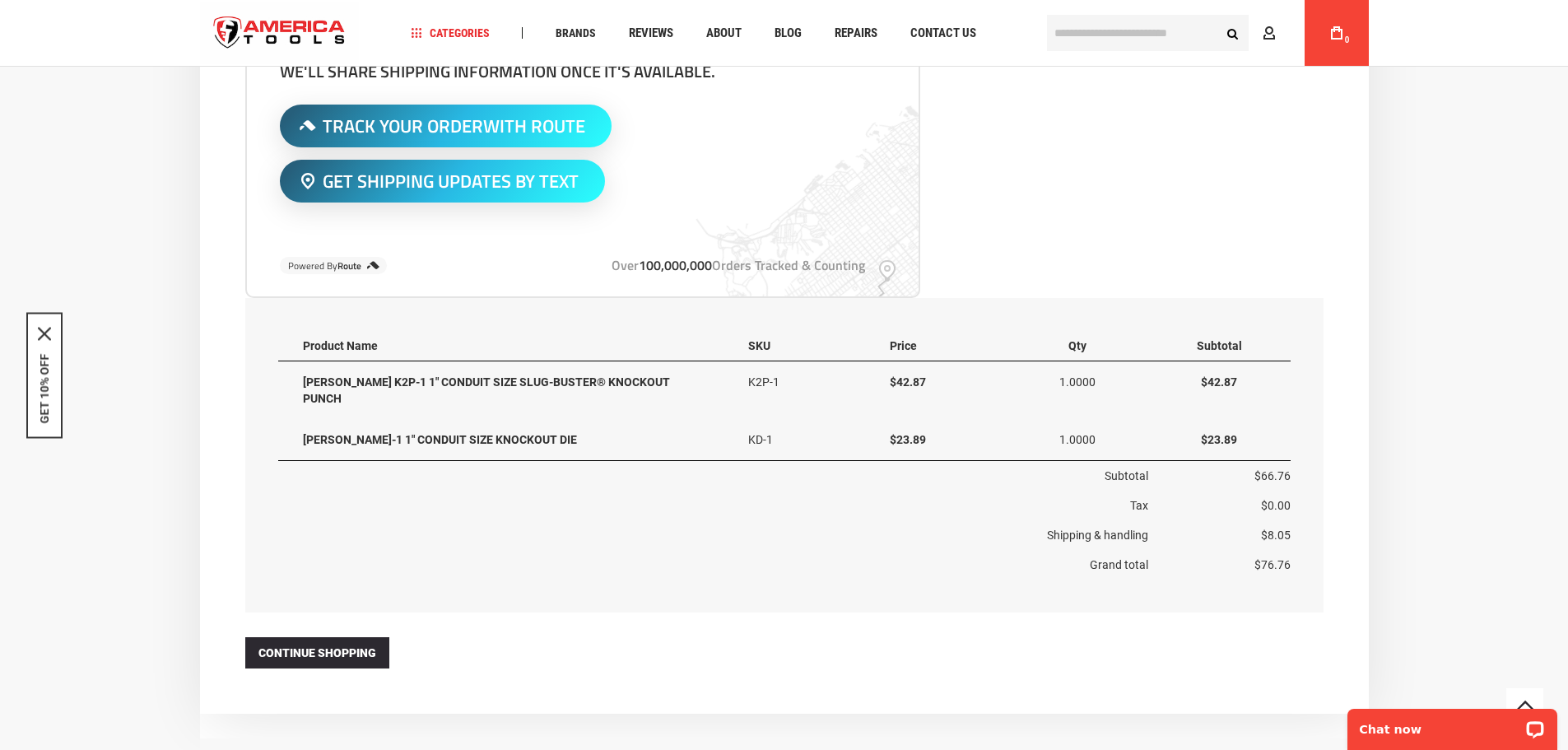
scroll to position [768, 0]
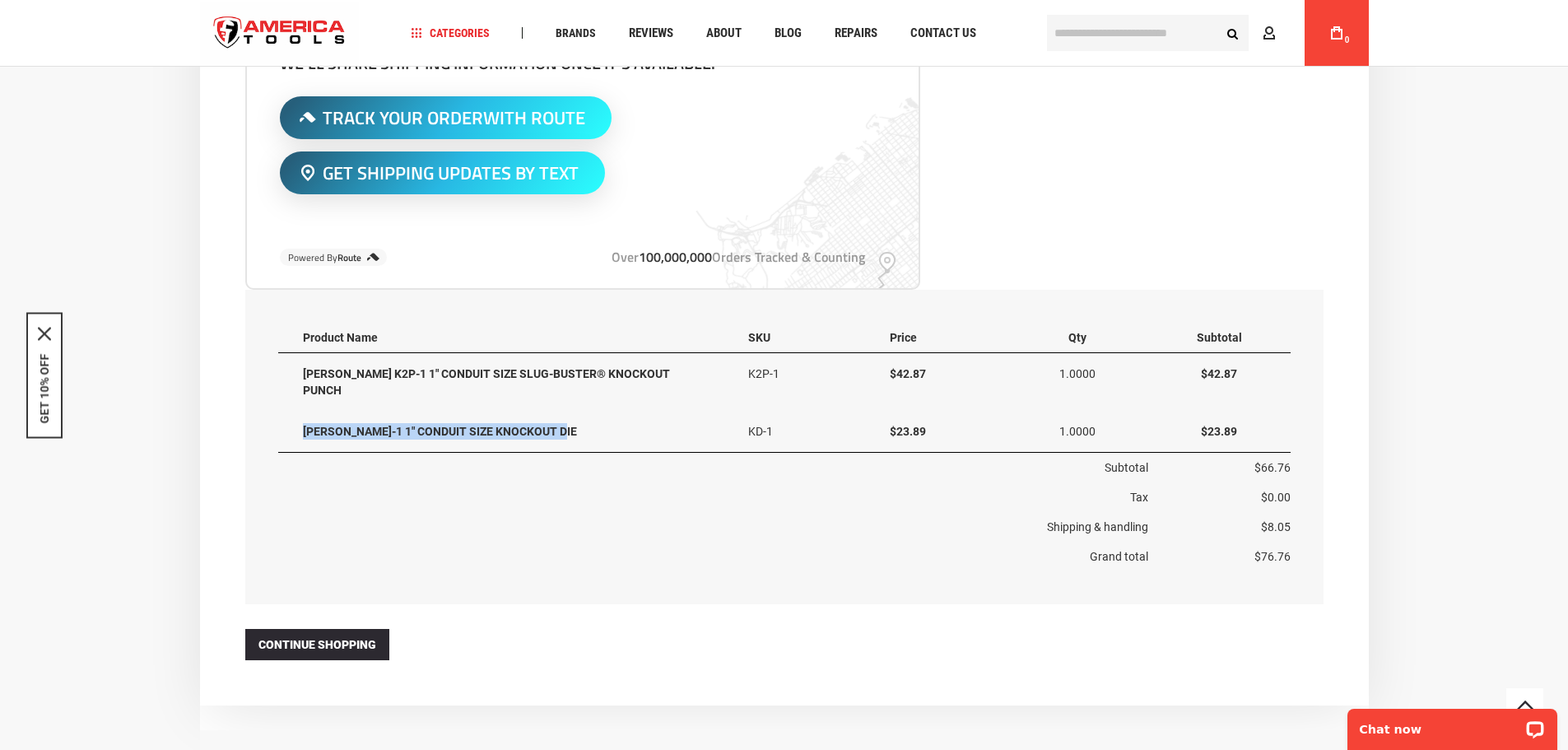
drag, startPoint x: 570, startPoint y: 418, endPoint x: 305, endPoint y: 420, distance: 265.0
click at [305, 420] on td "[PERSON_NAME]-1 1" CONDUIT SIZE KNOCKOUT DIE" at bounding box center [501, 432] width 446 height 42
copy td "[PERSON_NAME]-1 1" CONDUIT SIZE KNOCKOUT DIE"
drag, startPoint x: 1246, startPoint y: 412, endPoint x: 1202, endPoint y: 419, distance: 44.6
click at [1202, 419] on td "$23.89" at bounding box center [1219, 432] width 141 height 42
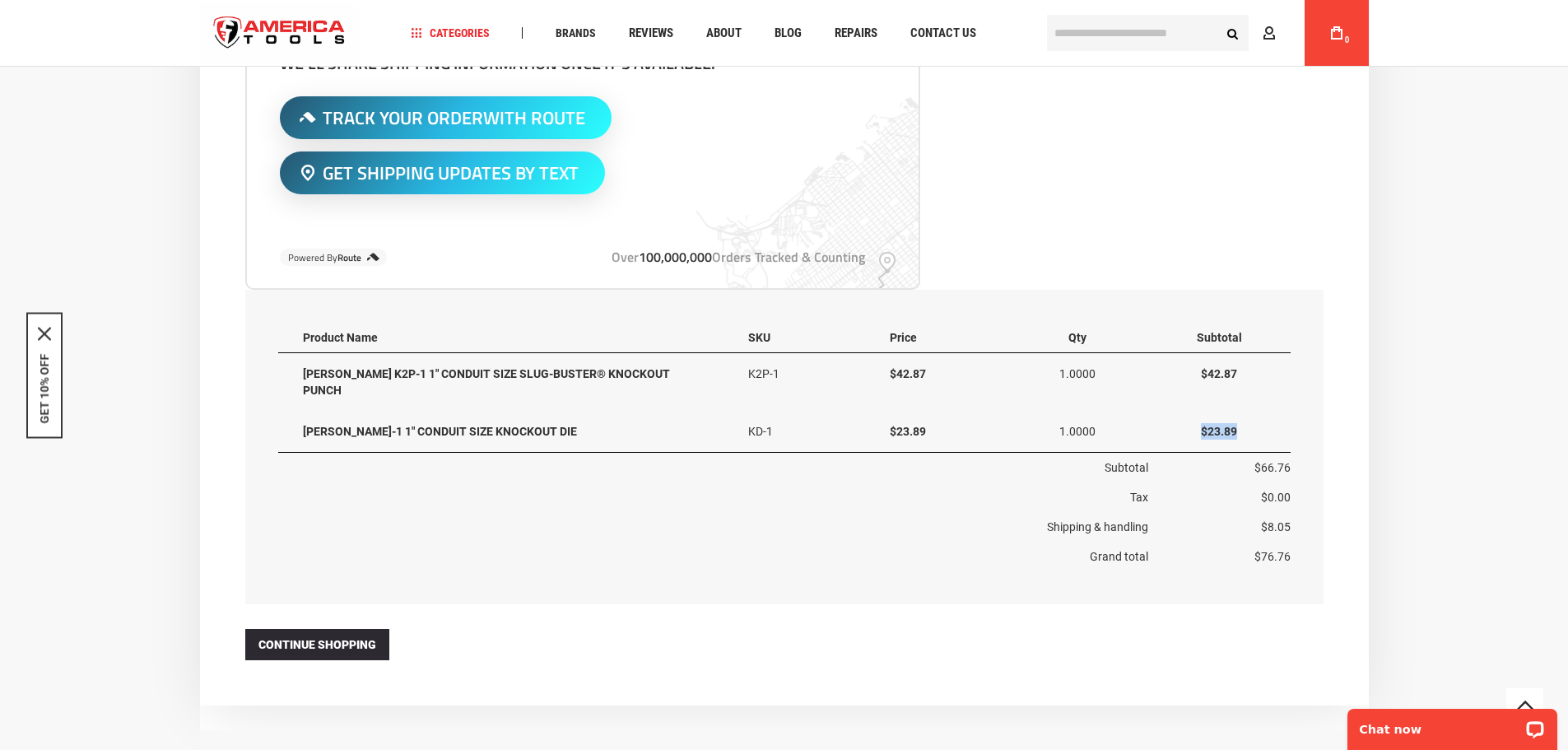
copy td "$23.89"
drag, startPoint x: 699, startPoint y: 371, endPoint x: 293, endPoint y: 372, distance: 406.0
click at [293, 372] on td "[PERSON_NAME] K2P-1 1" CONDUIT SIZE SLUG-BUSTER® KNOCKOUT PUNCH" at bounding box center [501, 382] width 446 height 59
copy td "[PERSON_NAME] K2P-1 1" CONDUIT SIZE SLUG-BUSTER® KNOCKOUT PUNCH"
drag, startPoint x: 1191, startPoint y: 377, endPoint x: 1250, endPoint y: 376, distance: 59.0
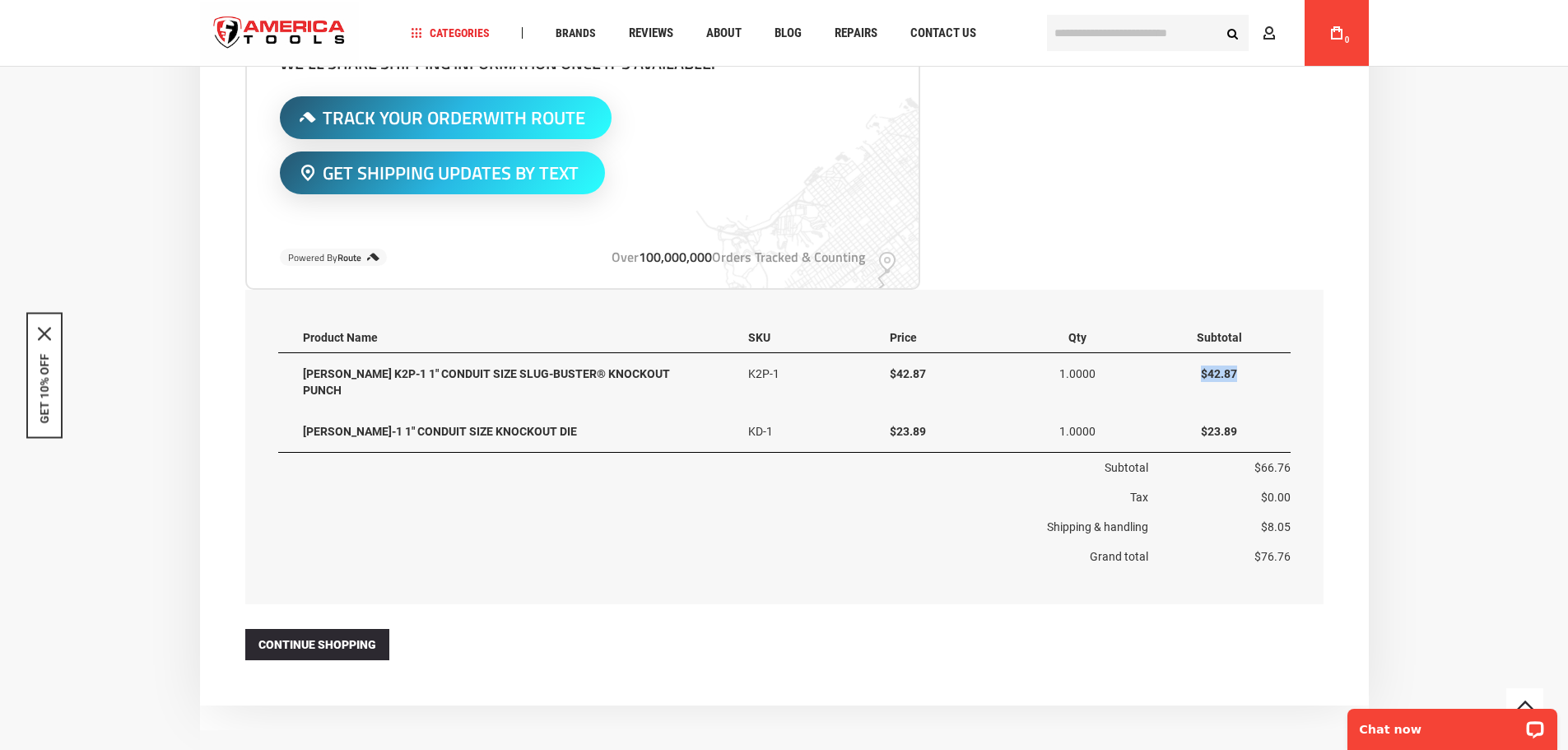
click at [1250, 376] on td "$42.87" at bounding box center [1219, 382] width 141 height 59
copy td "$42.87"
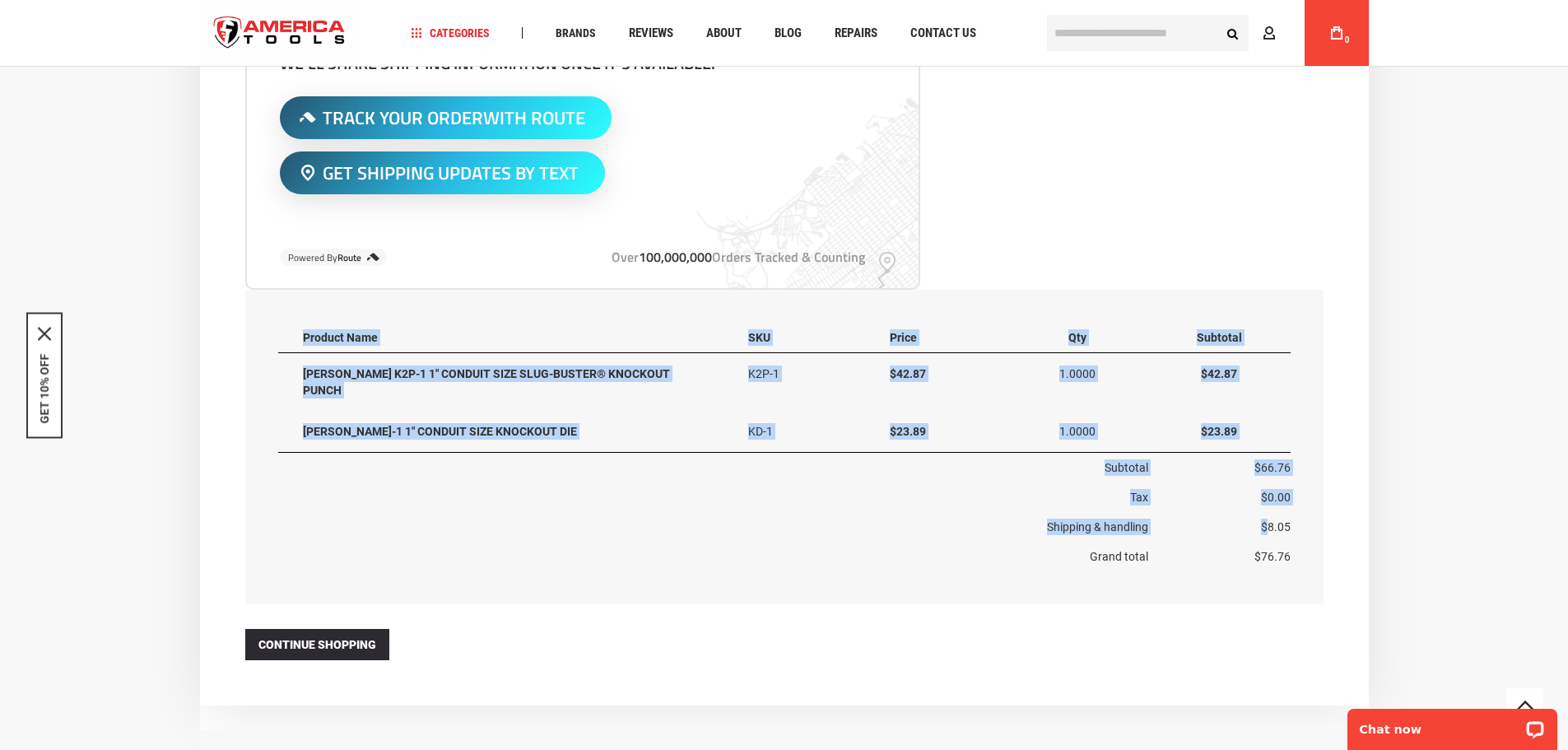
drag, startPoint x: 1305, startPoint y: 512, endPoint x: 1268, endPoint y: 516, distance: 37.2
click at [1268, 516] on div "Items ordered Product Name SKU Price Qty Subtotal GREENLEE K2P-1 1" CONDUIT SIZ…" at bounding box center [784, 447] width 1078 height 314
click at [1283, 514] on td "$8.05" at bounding box center [1219, 527] width 141 height 29
drag, startPoint x: 1300, startPoint y: 516, endPoint x: 1270, endPoint y: 517, distance: 30.0
click at [1270, 519] on div "Items ordered Product Name SKU Price Qty Subtotal GREENLEE K2P-1 1" CONDUIT SIZ…" at bounding box center [784, 447] width 1078 height 314
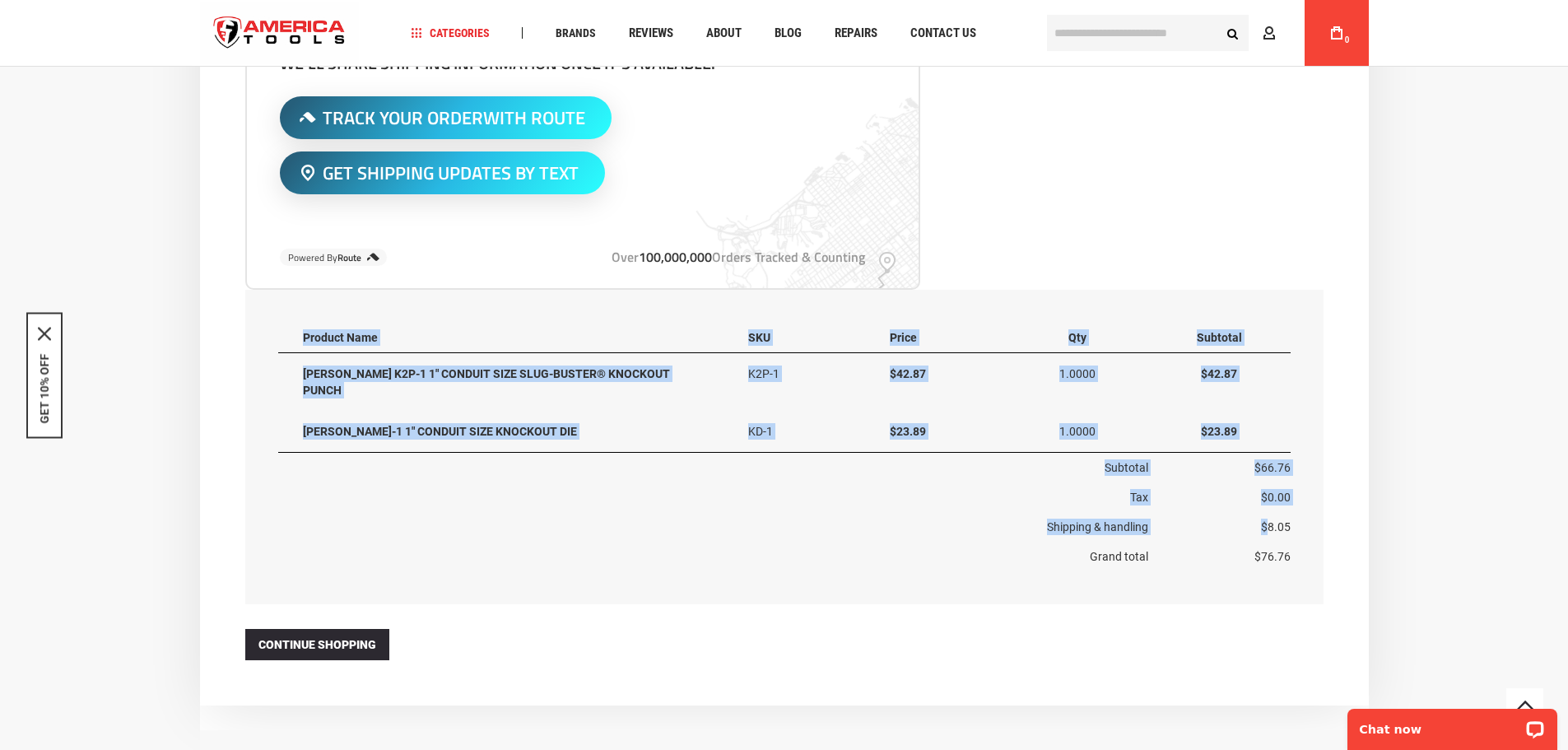
click at [1280, 512] on td "$8.05" at bounding box center [1219, 527] width 141 height 29
drag, startPoint x: 1303, startPoint y: 506, endPoint x: 1279, endPoint y: 511, distance: 24.5
click at [1279, 511] on div "Items ordered Product Name SKU Price Qty Subtotal GREENLEE K2P-1 1" CONDUIT SIZ…" at bounding box center [784, 447] width 1078 height 314
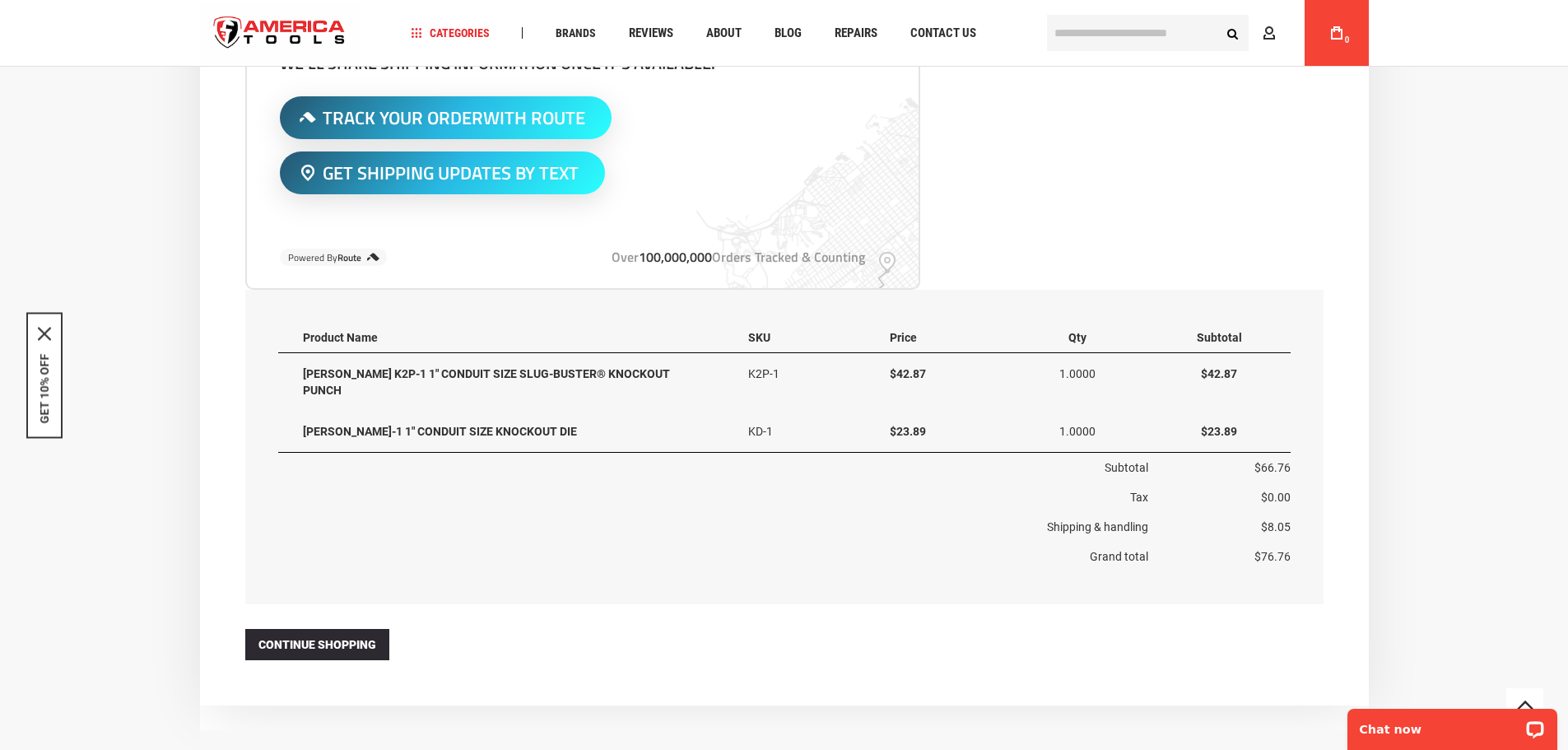
click at [1268, 512] on td "$8.05" at bounding box center [1219, 527] width 141 height 29
drag, startPoint x: 1266, startPoint y: 509, endPoint x: 1288, endPoint y: 512, distance: 22.2
click at [1288, 512] on td "$8.05" at bounding box center [1219, 527] width 141 height 29
copy td "8.05"
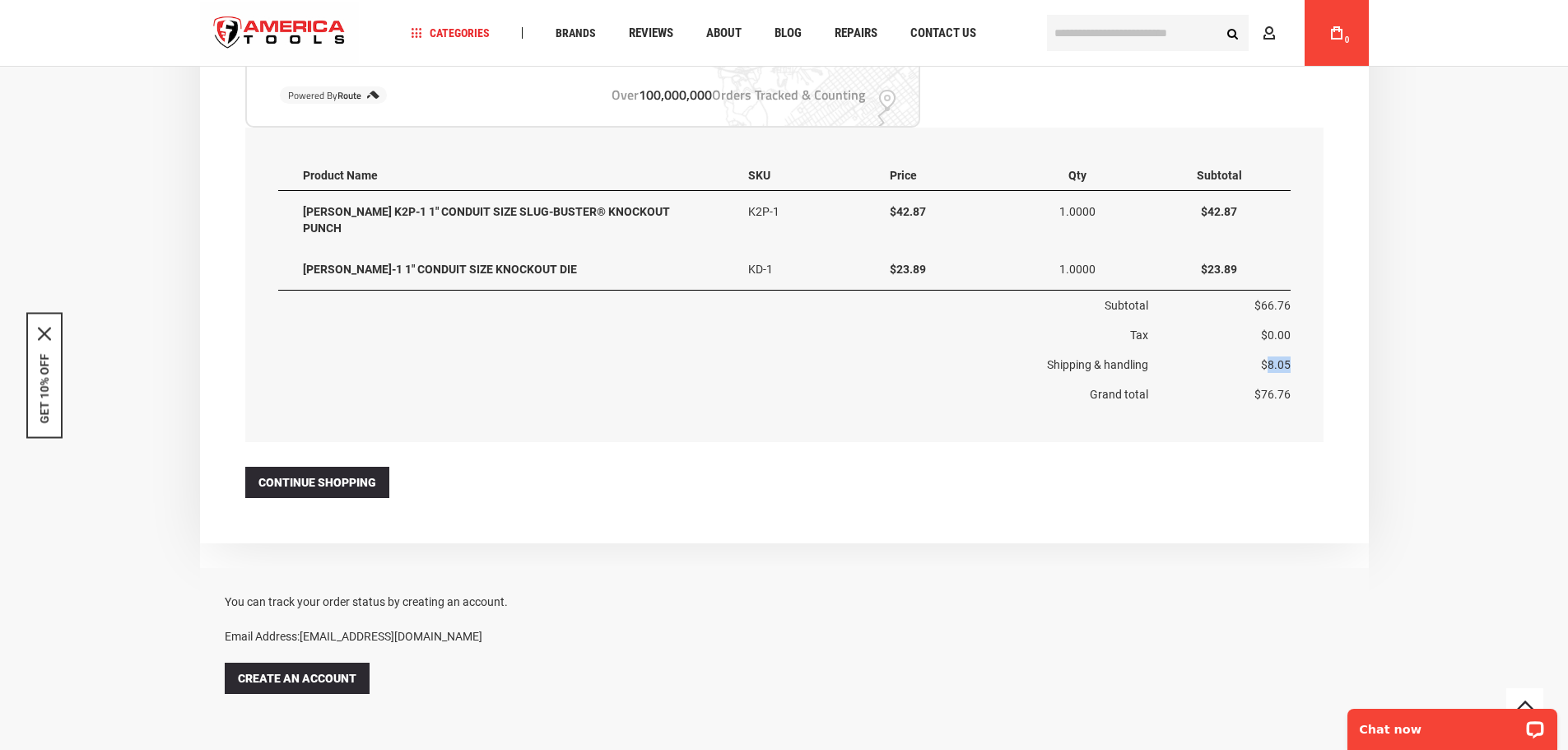
scroll to position [797, 0]
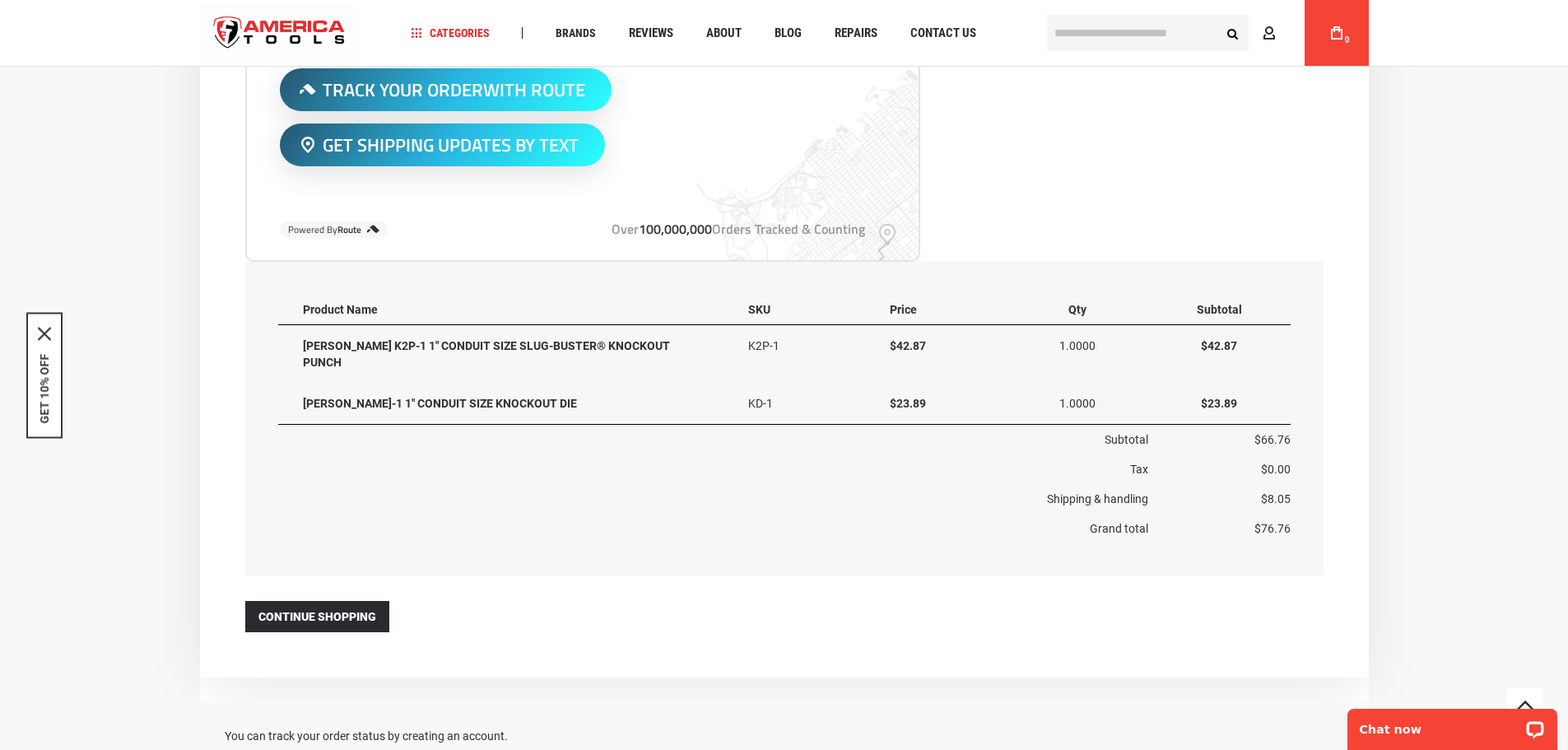
click at [1317, 518] on div "Items ordered Product Name SKU Price Qty Subtotal GREENLEE K2P-1 1" CONDUIT SIZ…" at bounding box center [784, 419] width 1078 height 314
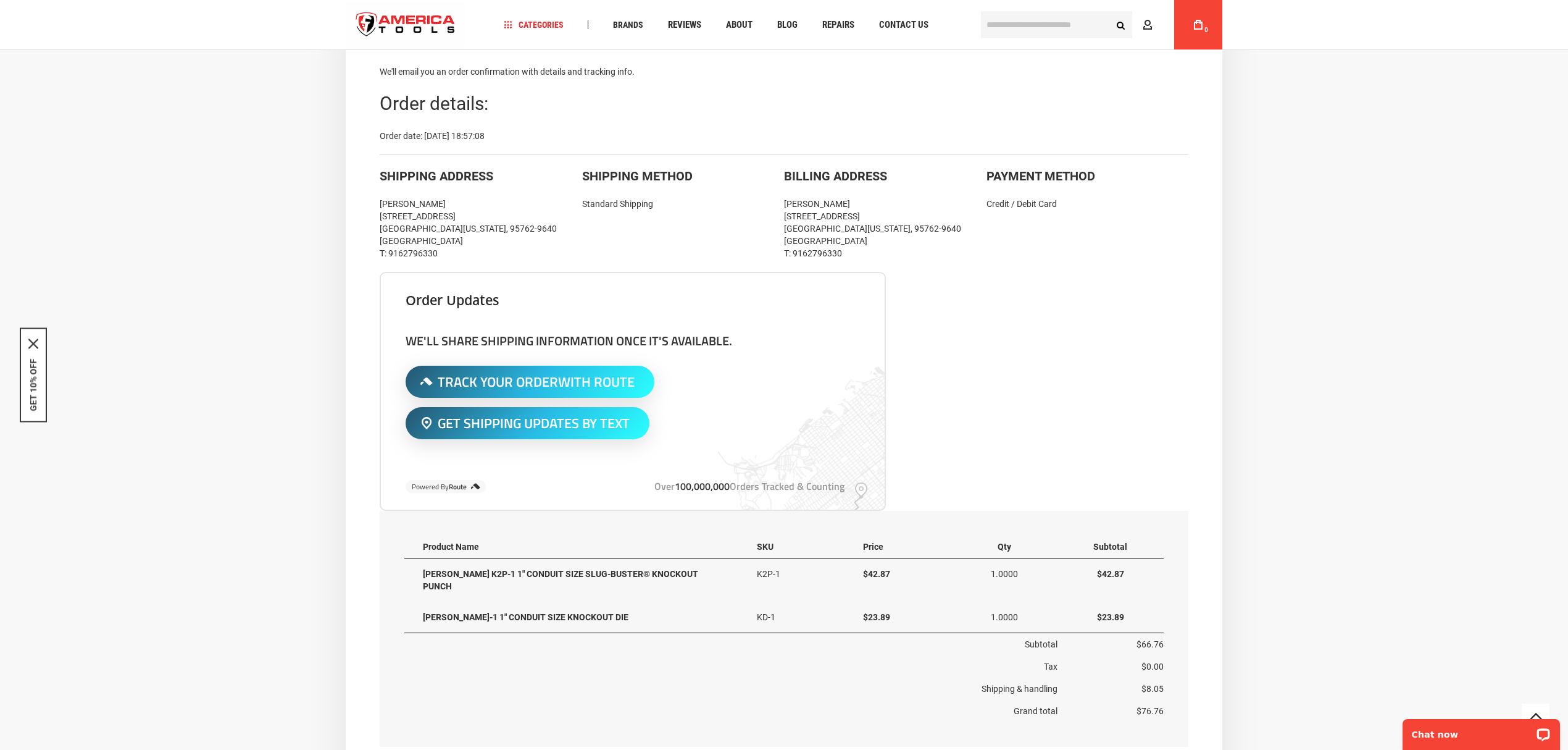
scroll to position [230, 0]
